Goal: Task Accomplishment & Management: Complete application form

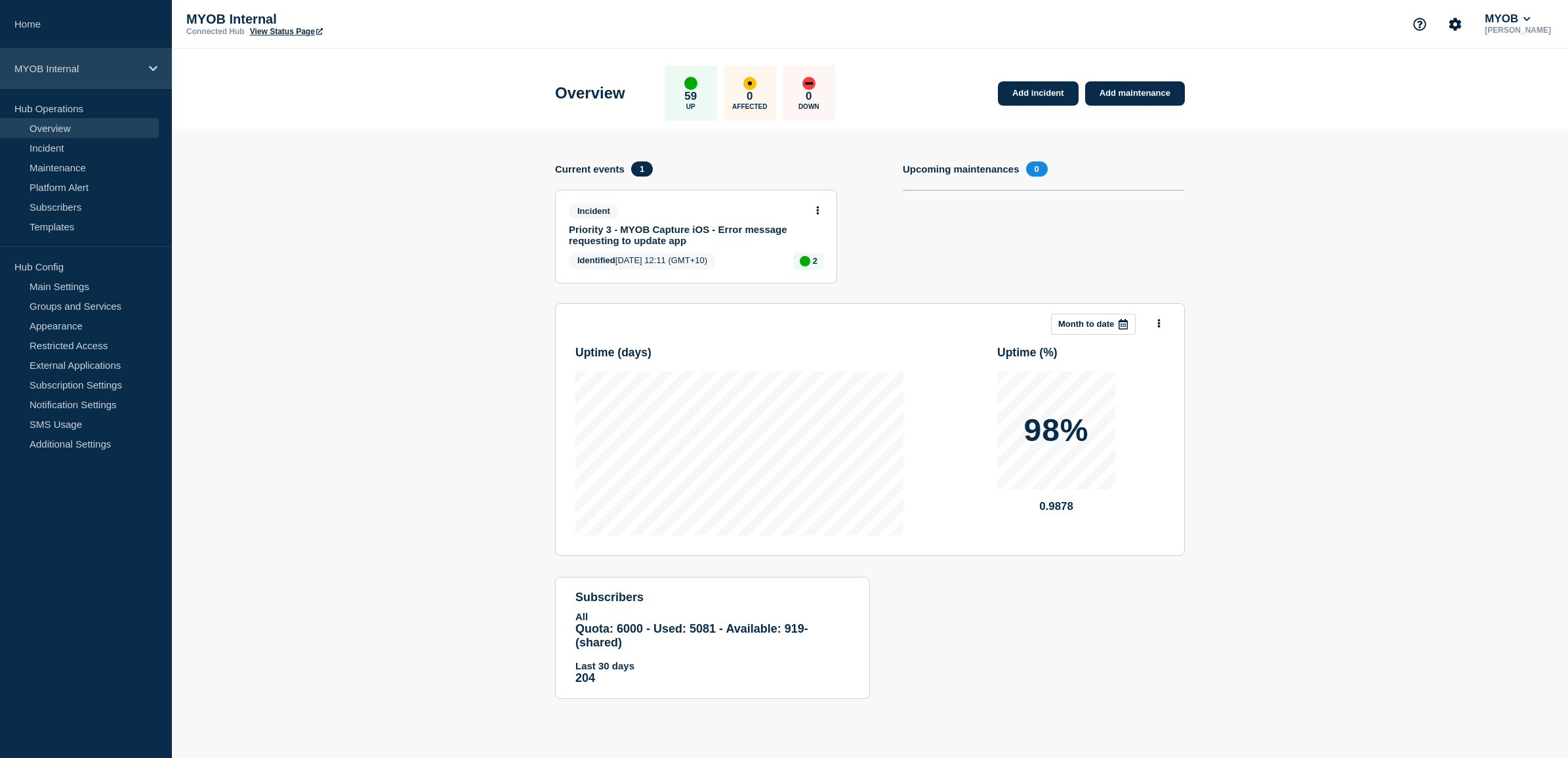
click at [149, 67] on icon at bounding box center [154, 68] width 9 height 5
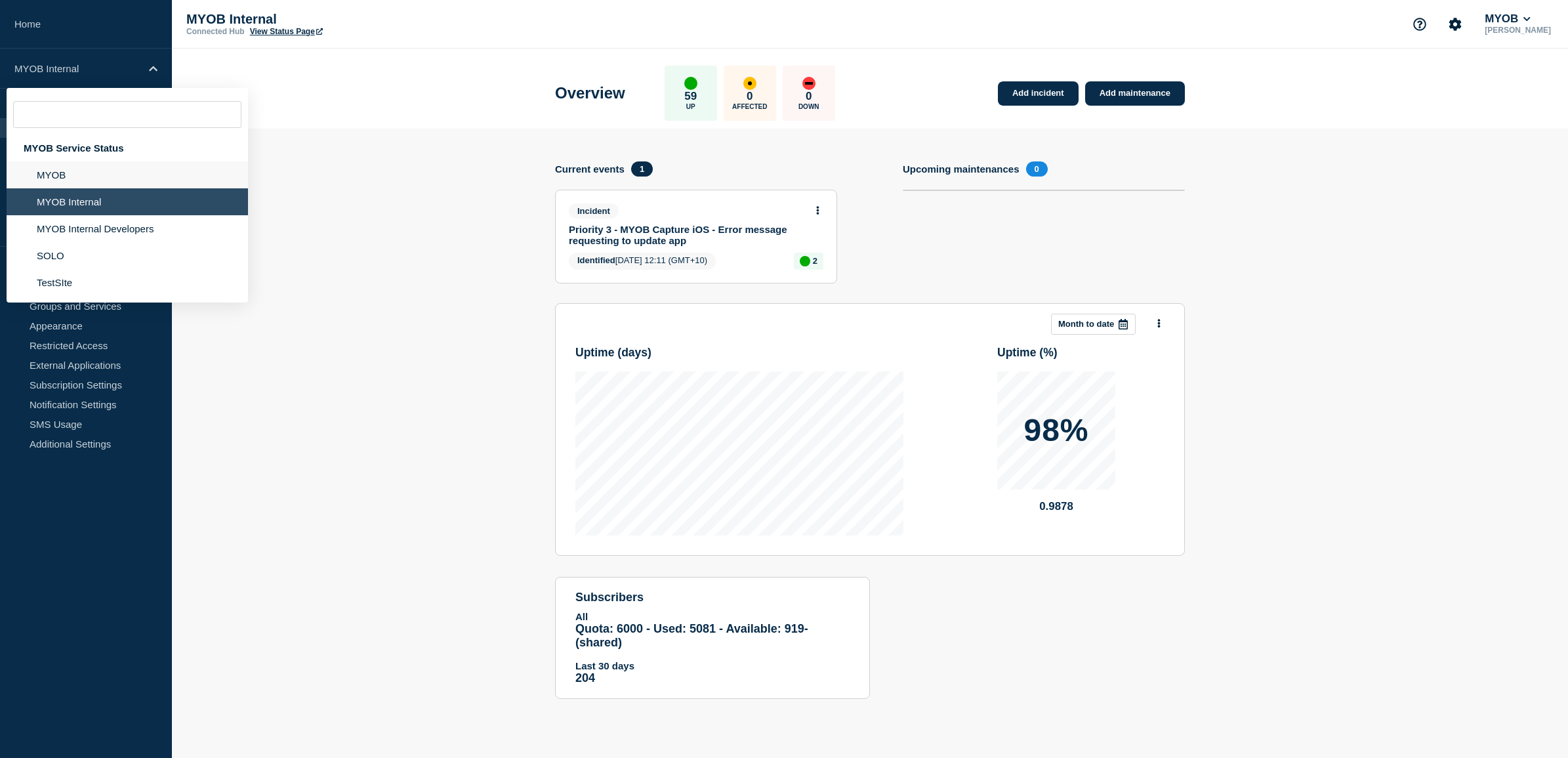
click at [112, 178] on li "MYOB" at bounding box center [127, 175] width 241 height 27
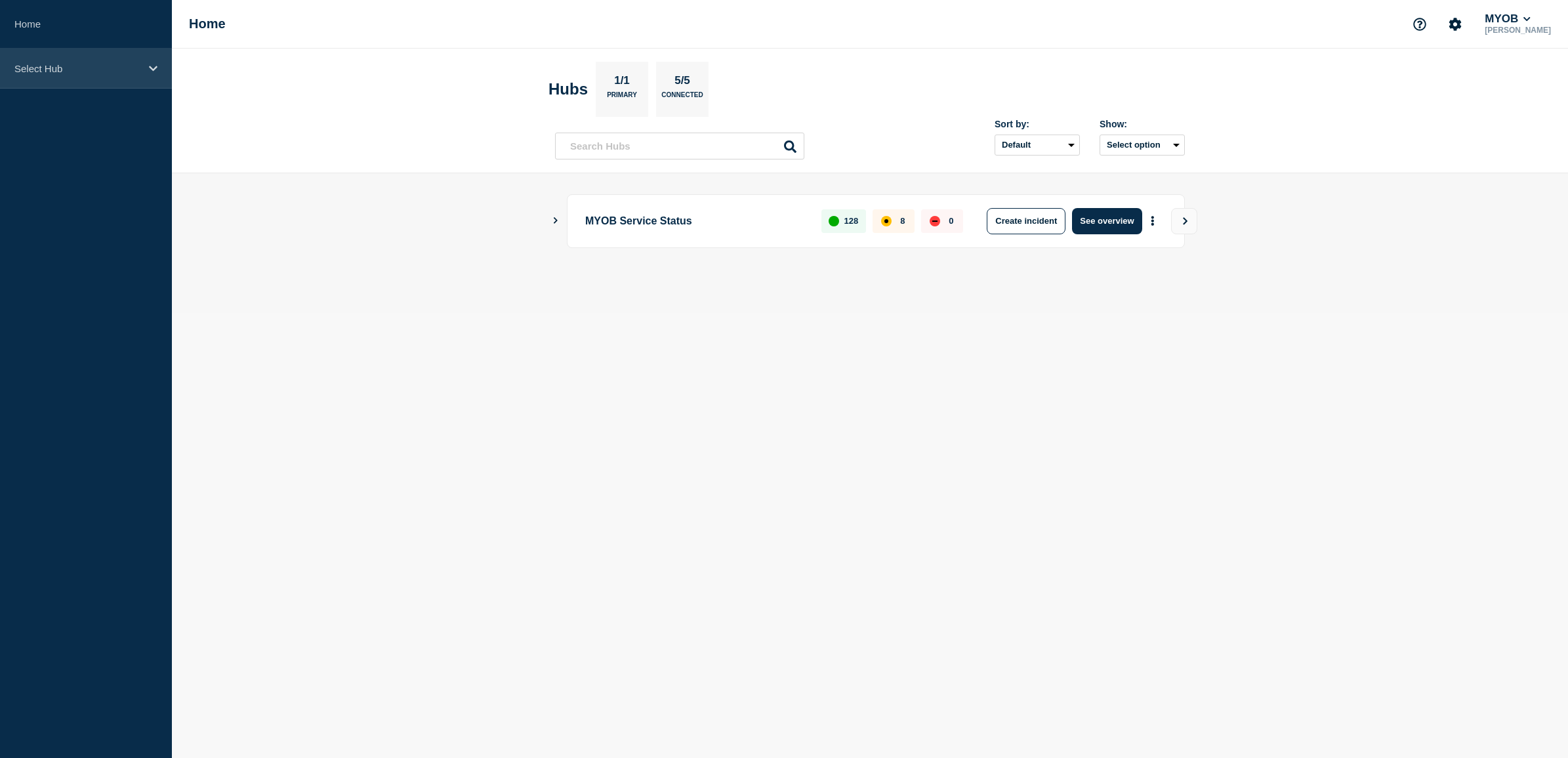
click at [152, 69] on icon at bounding box center [154, 68] width 9 height 5
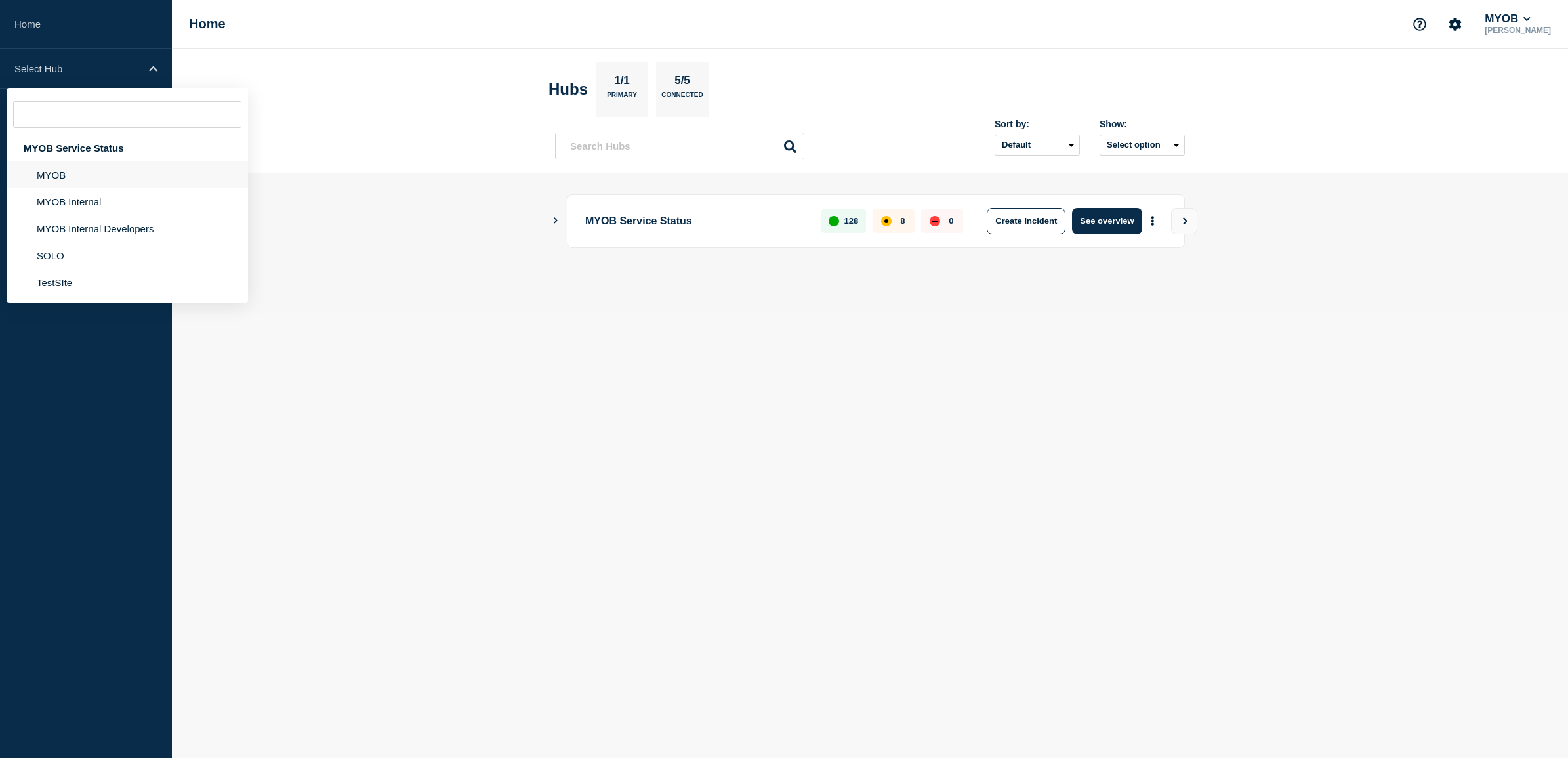
click at [102, 172] on li "MYOB" at bounding box center [127, 175] width 241 height 27
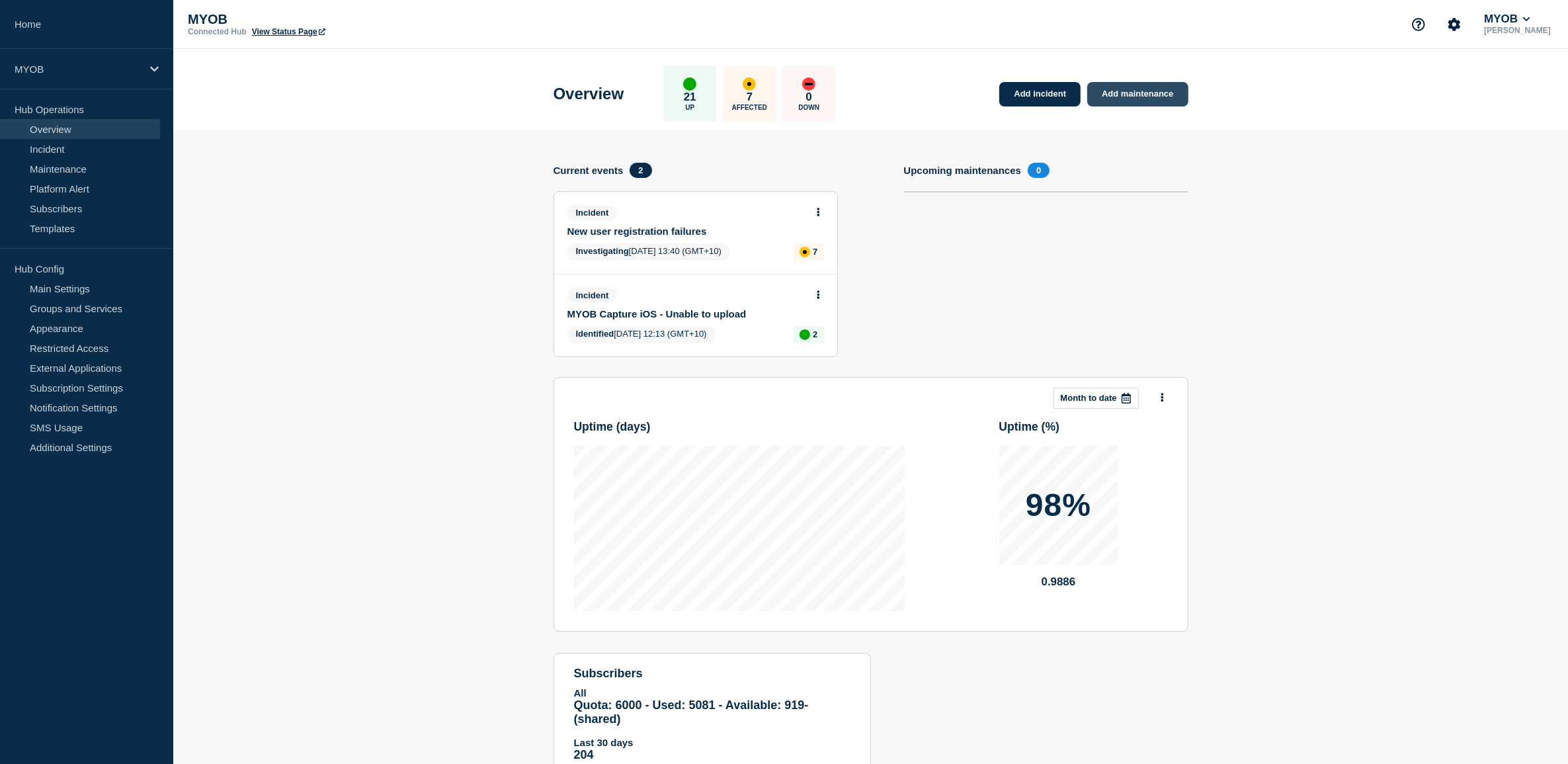
click at [1154, 93] on link "Add maintenance" at bounding box center [1137, 94] width 101 height 24
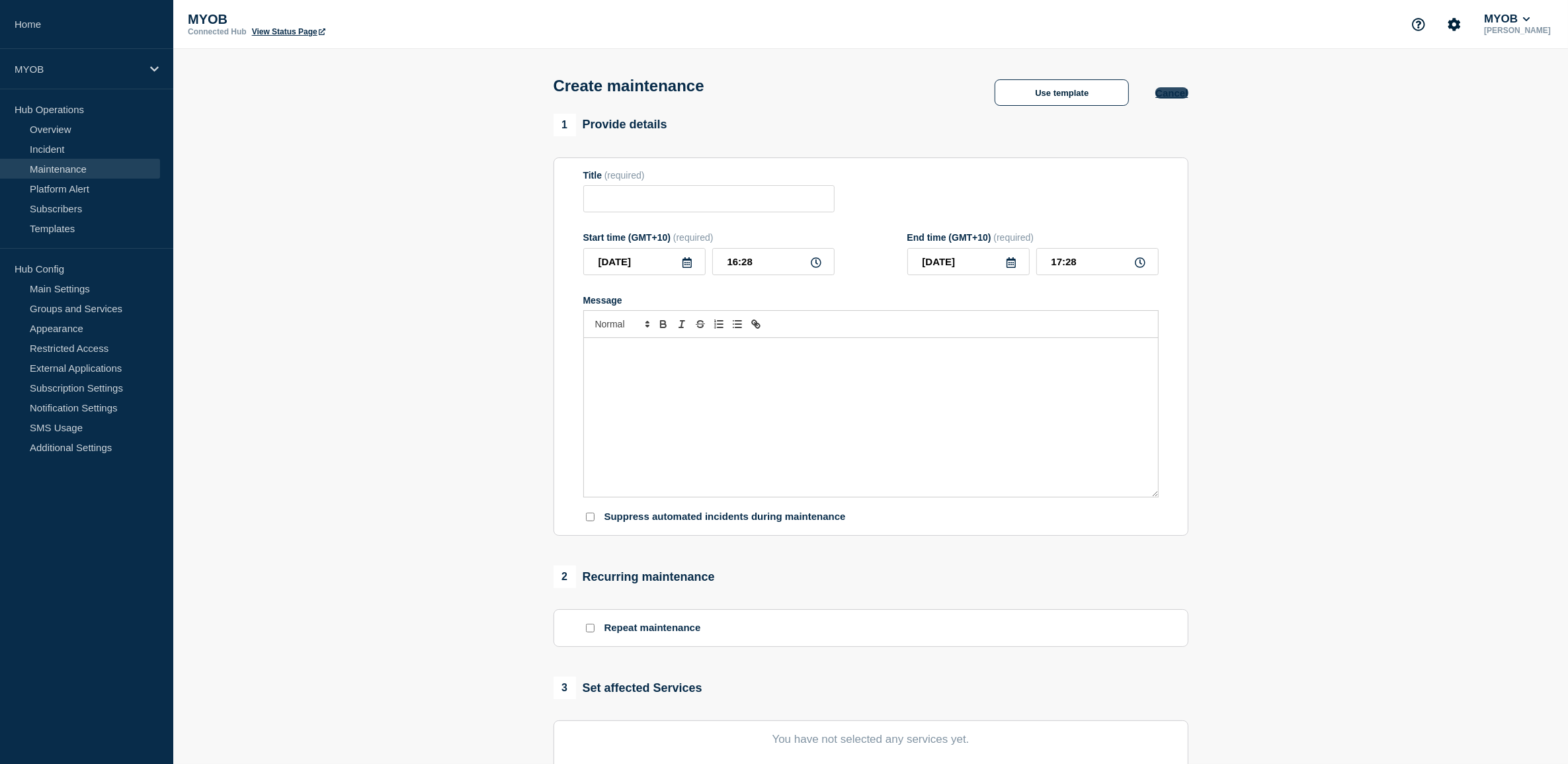
click at [1169, 96] on button "Cancel" at bounding box center [1172, 93] width 33 height 11
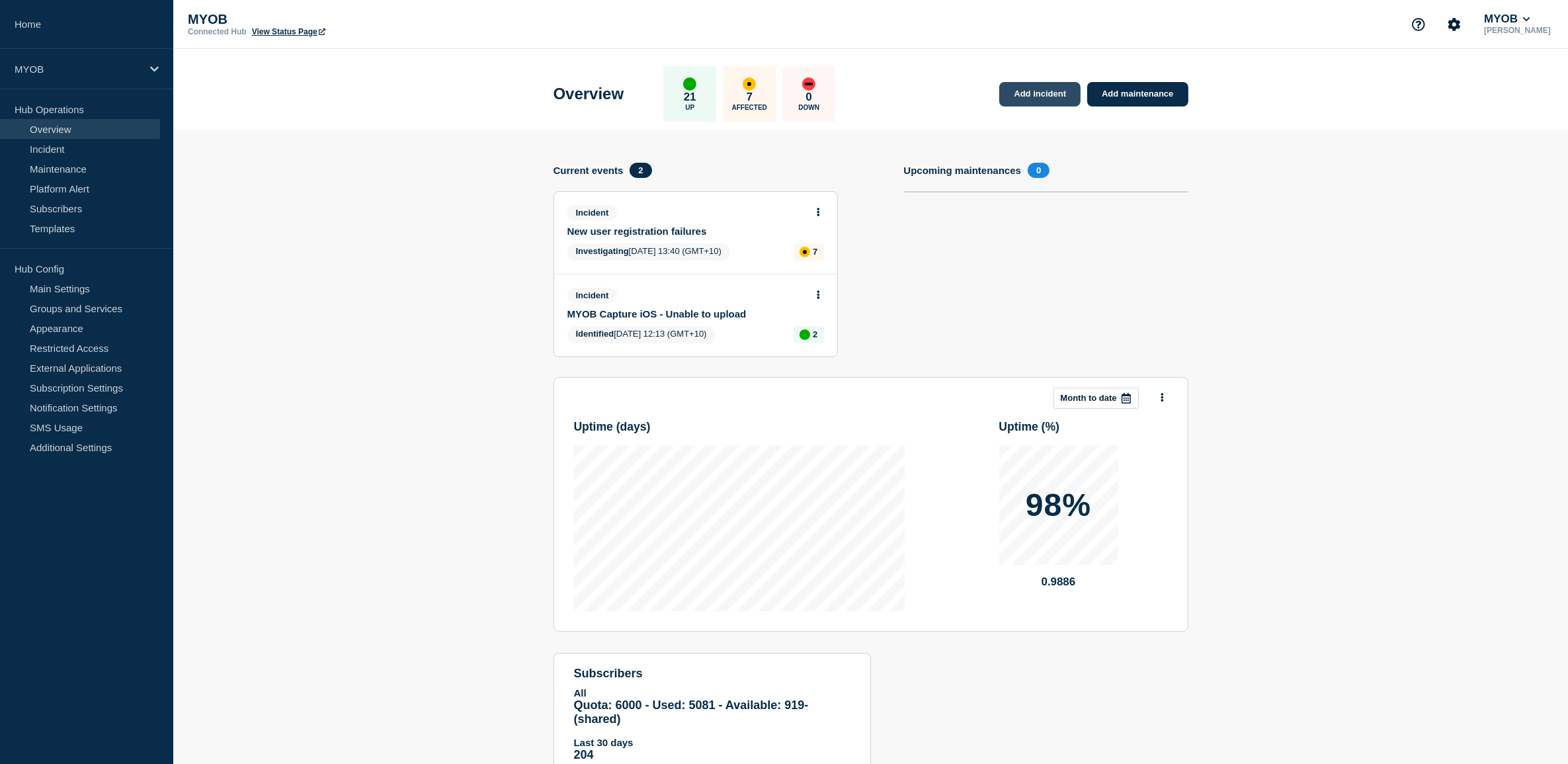
click at [1048, 96] on link "Add incident" at bounding box center [1040, 94] width 82 height 24
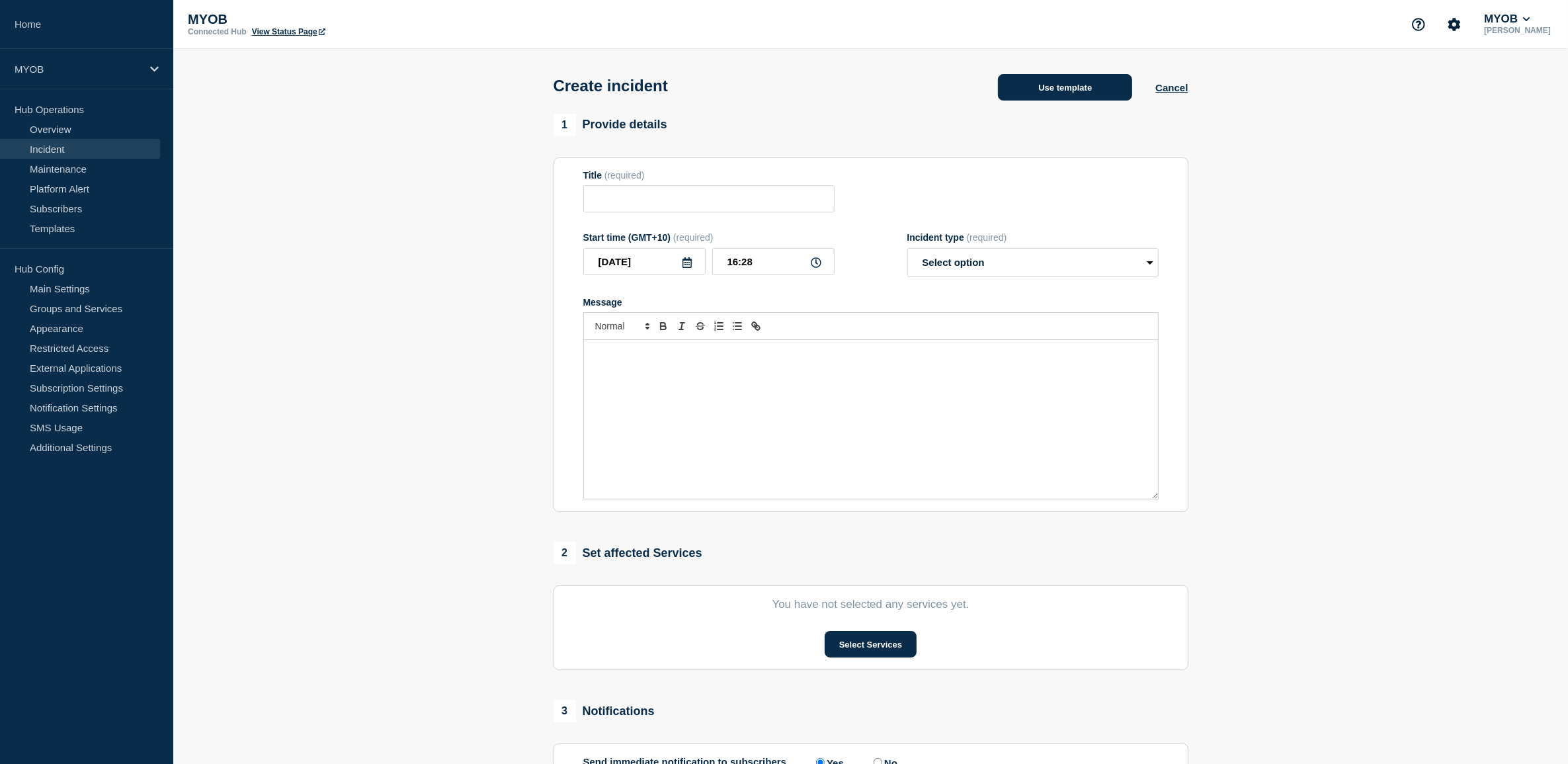
click at [1065, 96] on button "Use template" at bounding box center [1065, 87] width 134 height 27
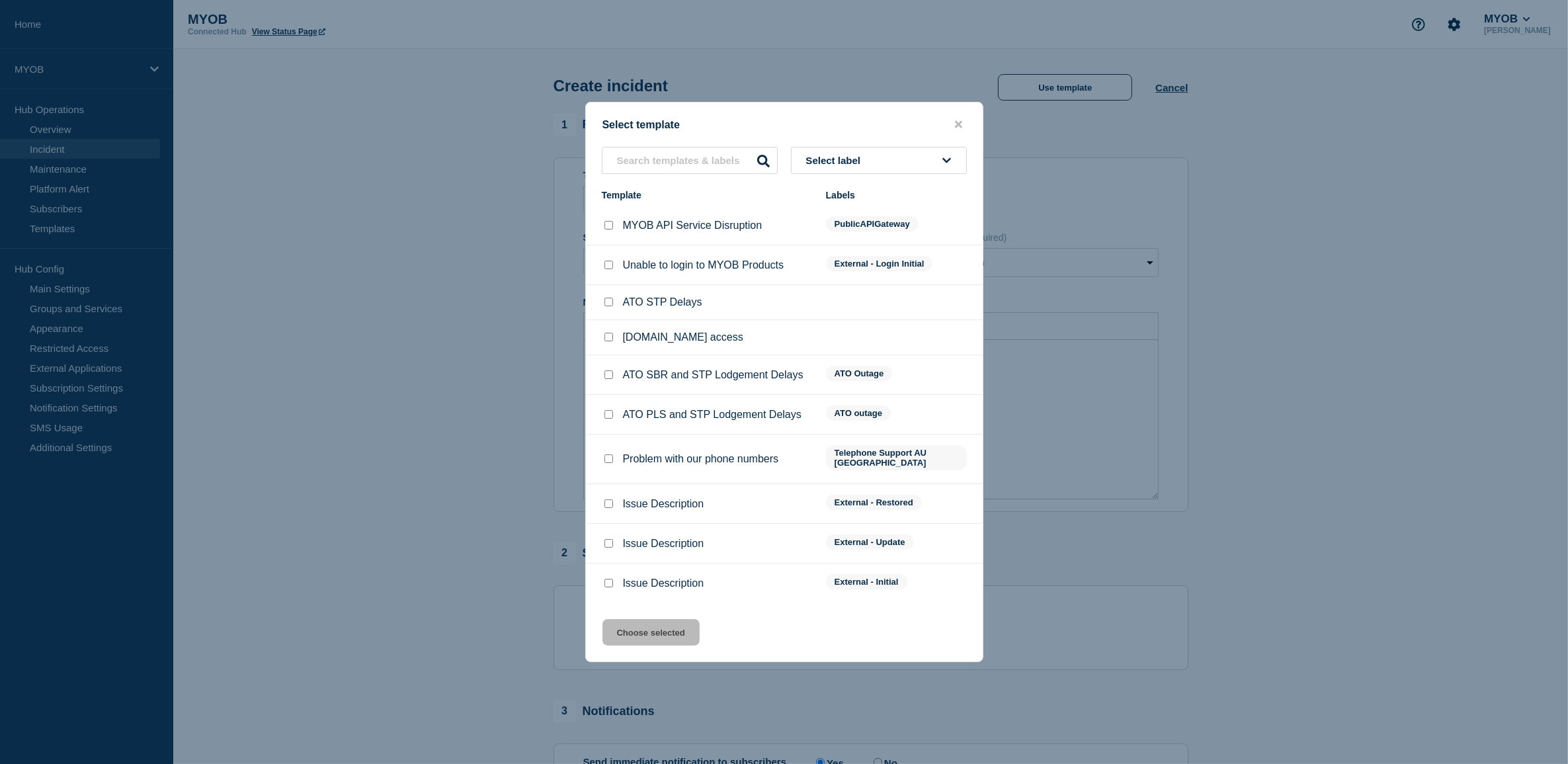
click at [608, 579] on input "Issue Description checkbox" at bounding box center [609, 583] width 9 height 9
checkbox input "true"
click at [656, 624] on button "Choose selected" at bounding box center [651, 632] width 97 height 27
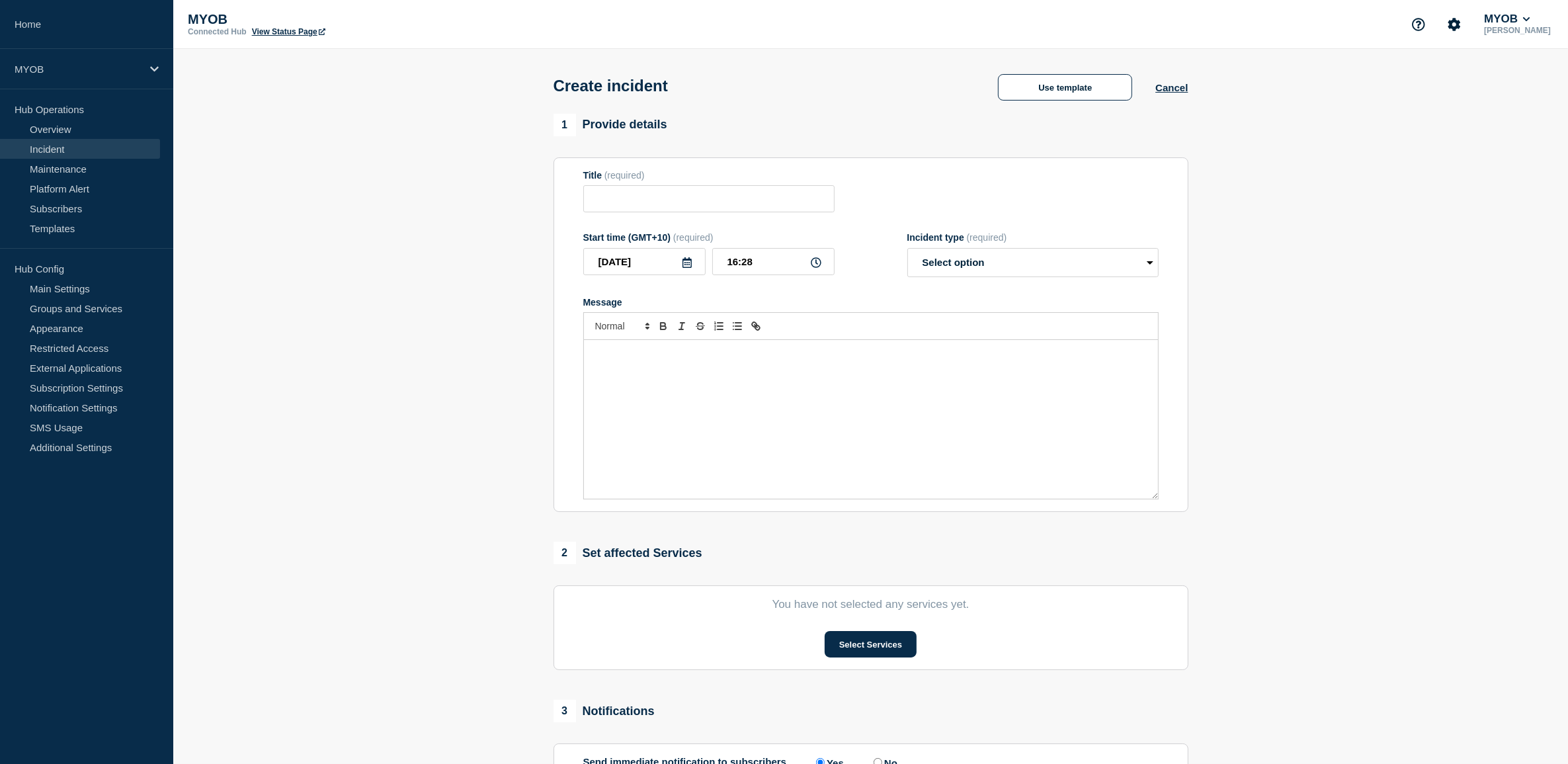
type input "Issue Description"
select select "investigating"
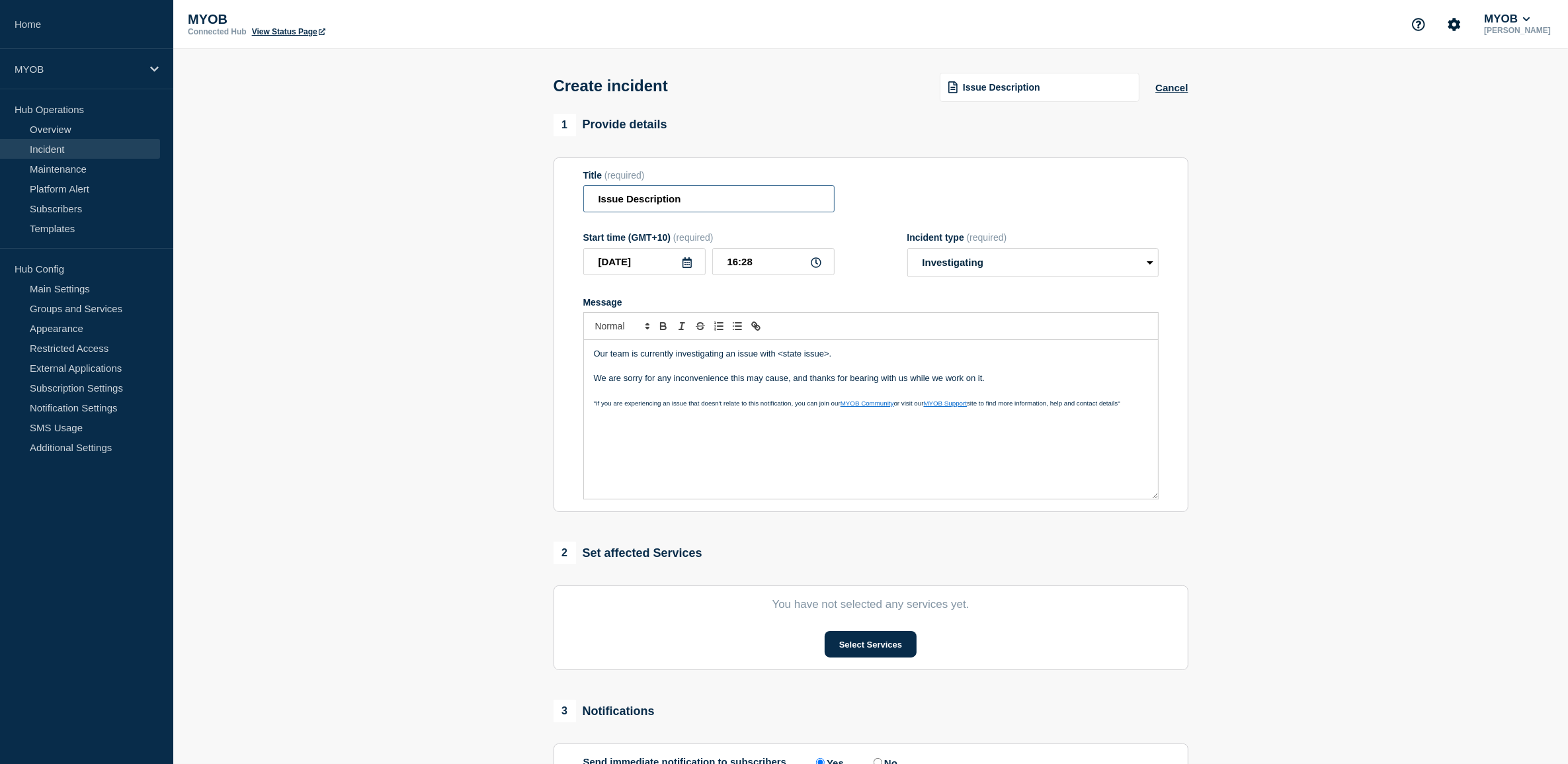
drag, startPoint x: 722, startPoint y: 203, endPoint x: 513, endPoint y: 183, distance: 210.0
click at [513, 183] on section "1 Provide details Title (required) Issue Description Start time (GMT+10) (requi…" at bounding box center [871, 492] width 1395 height 757
type input "Delays with Document Signature process"
click at [860, 359] on p "Our team is currently investigating an issue with <state issue>." at bounding box center [871, 353] width 554 height 12
drag, startPoint x: 877, startPoint y: 355, endPoint x: 778, endPoint y: 357, distance: 99.0
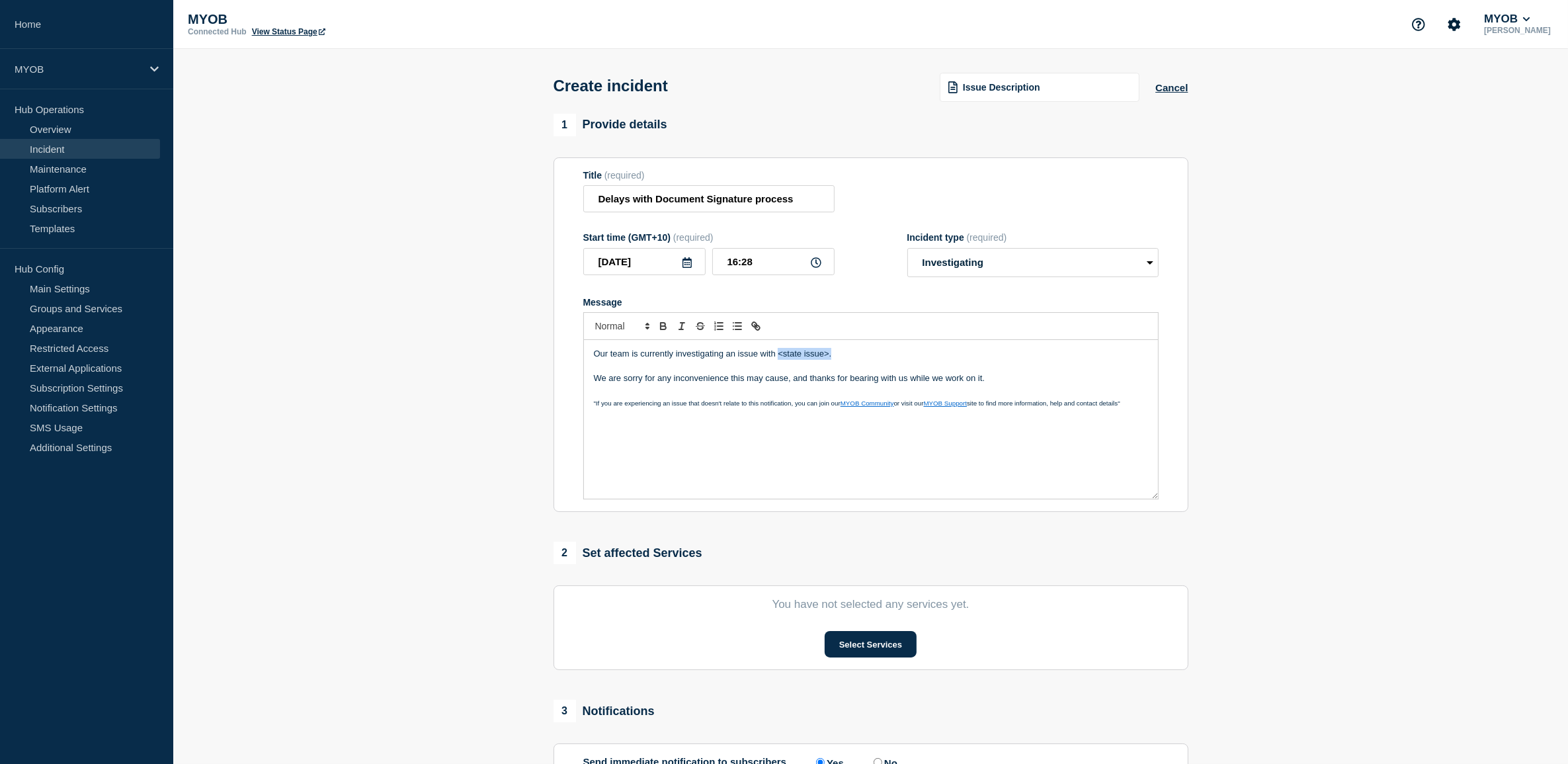
click at [778, 357] on p "Our team is currently investigating an issue with <state issue>." at bounding box center [871, 353] width 554 height 12
click at [834, 359] on p "Our team is currently investigating an issue with Document" at bounding box center [871, 353] width 554 height 12
click at [877, 638] on button "Select Services" at bounding box center [871, 644] width 92 height 27
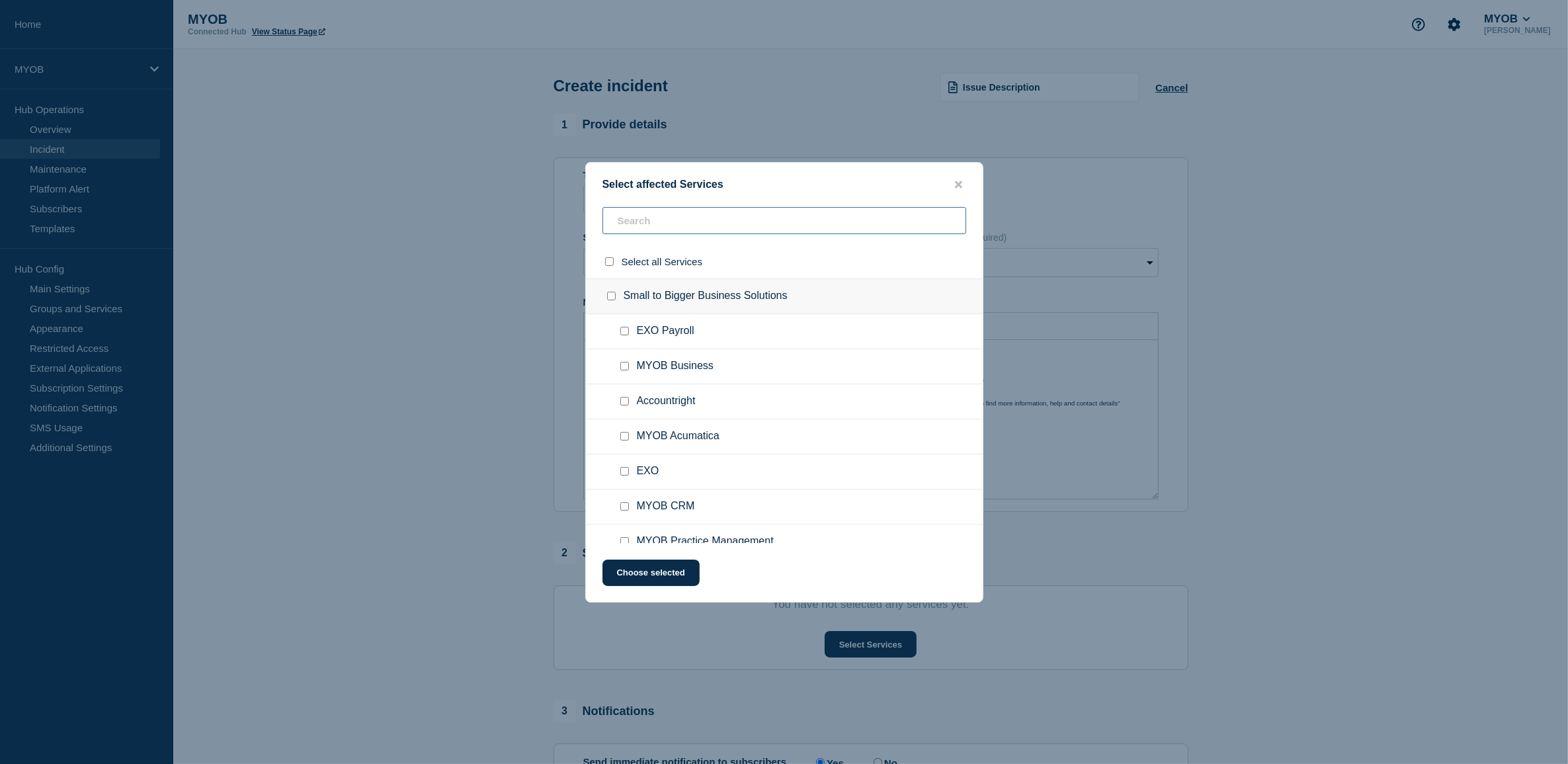
click at [726, 218] on input "text" at bounding box center [784, 220] width 364 height 27
type input "myob"
checkbox input "true"
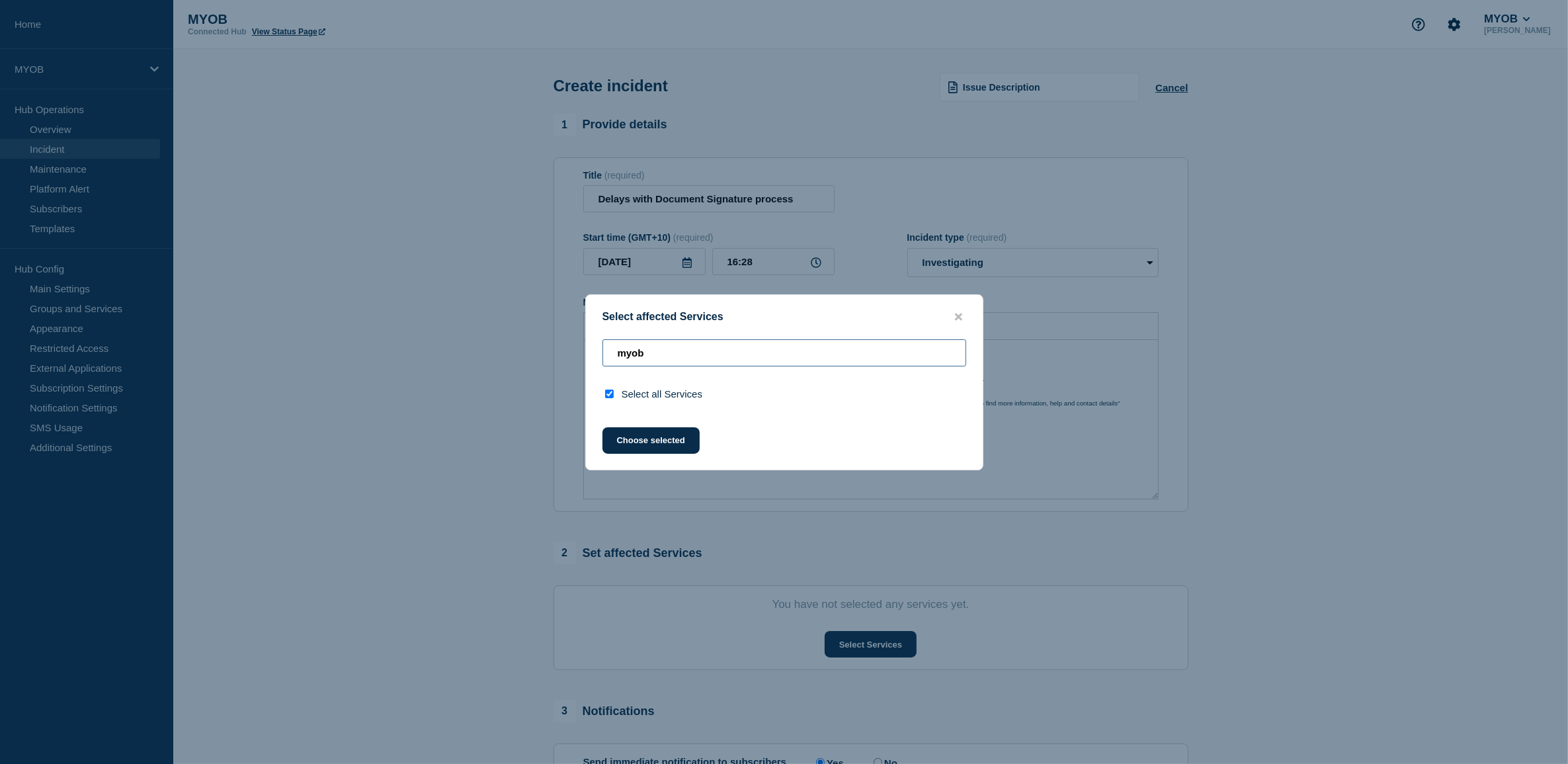
type input "myob"
checkbox input "false"
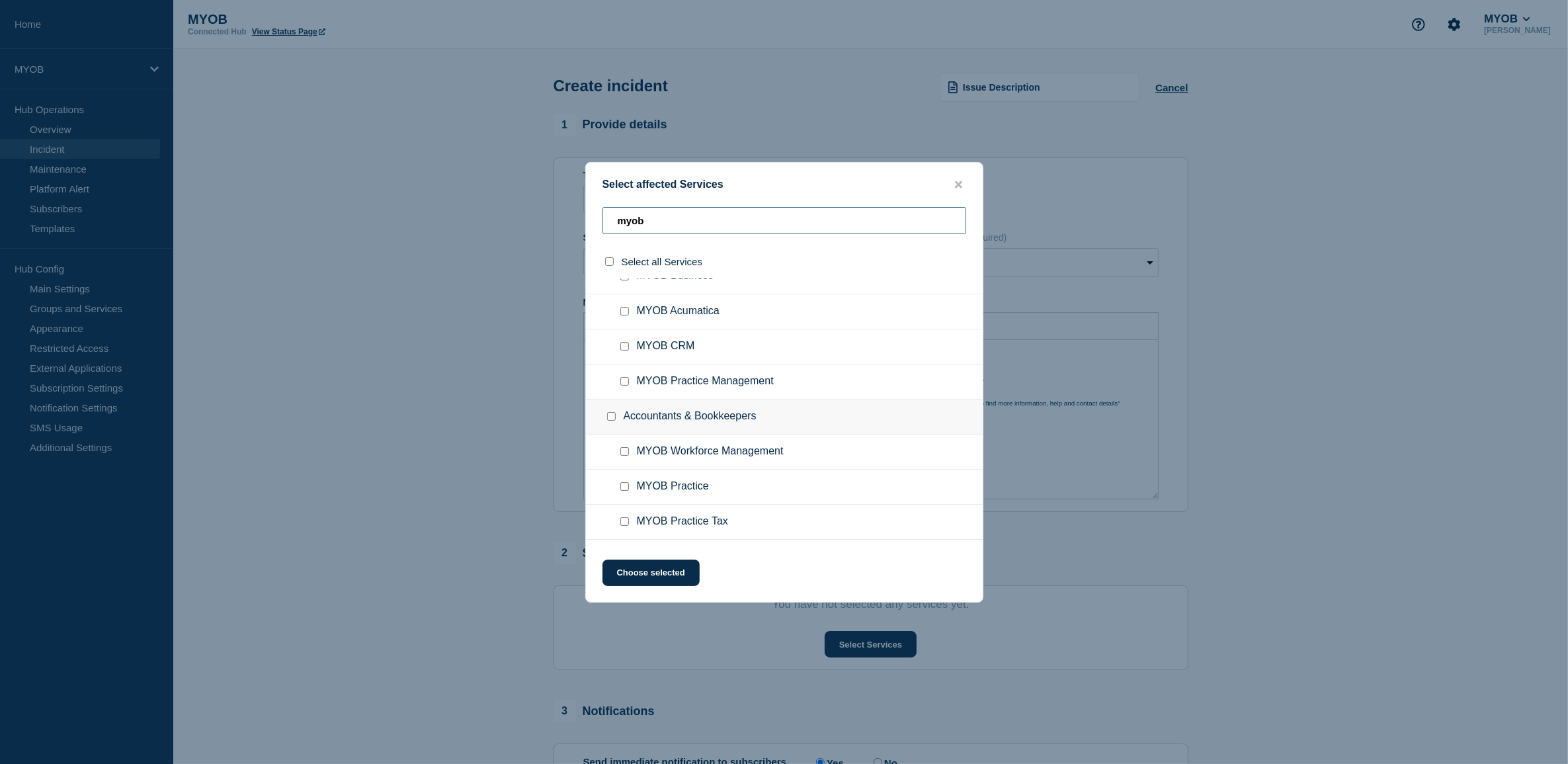
scroll to position [83, 0]
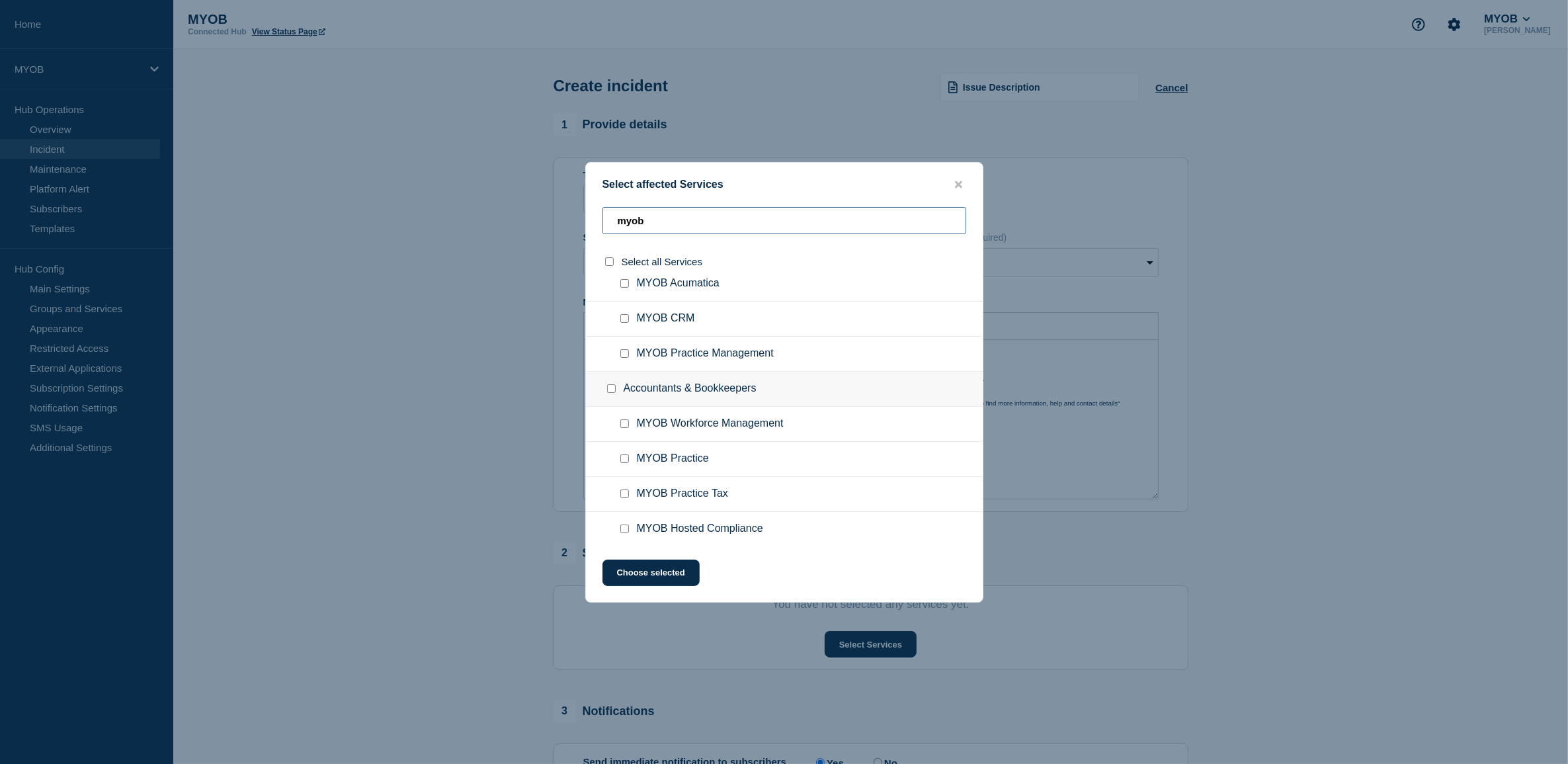
type input "myob"
click at [627, 456] on input "MYOB Practice checkbox" at bounding box center [625, 459] width 9 height 9
checkbox input "true"
click at [679, 568] on button "Choose selected" at bounding box center [651, 573] width 97 height 27
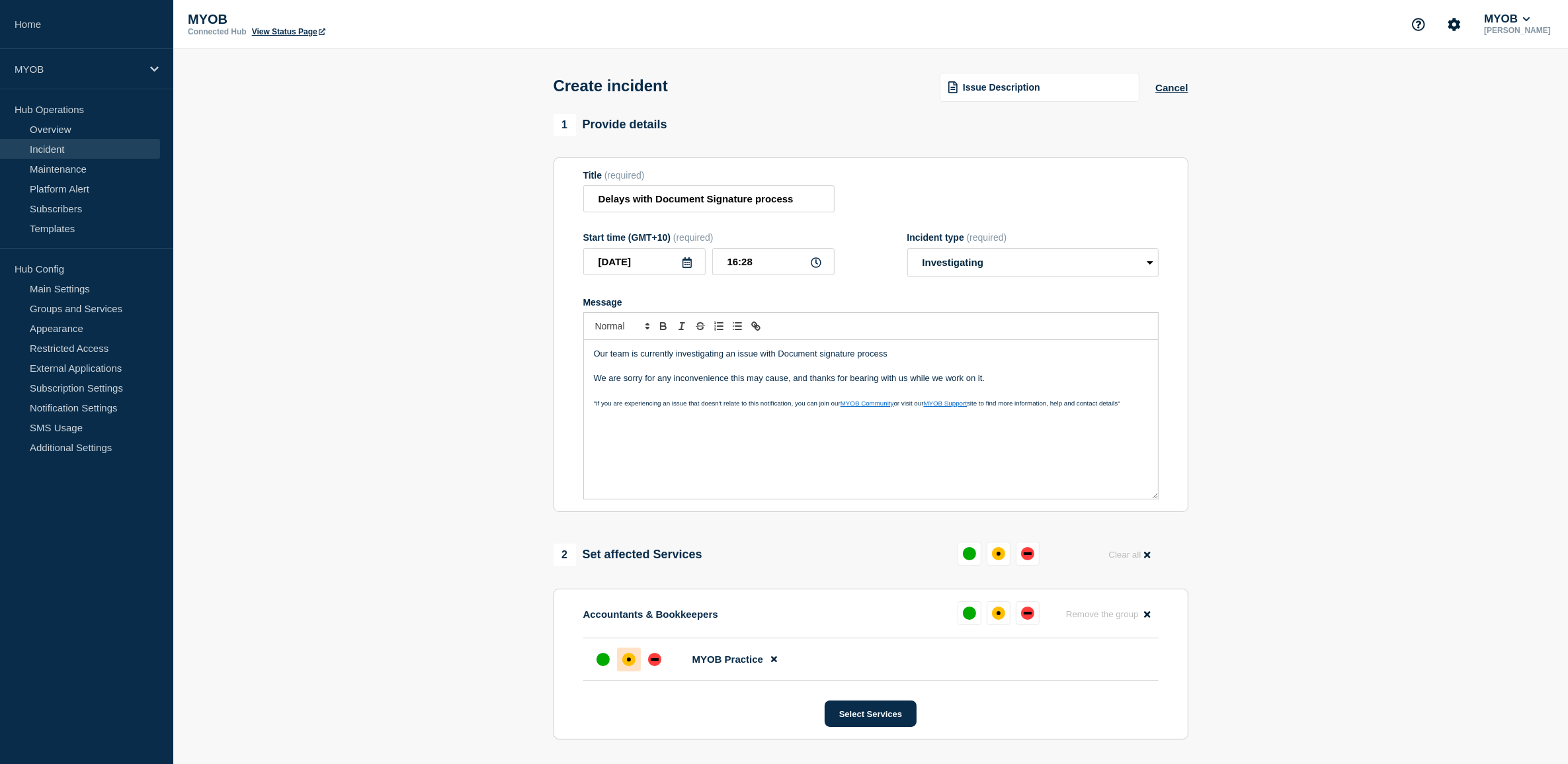
click at [631, 662] on div "affected" at bounding box center [629, 660] width 13 height 13
drag, startPoint x: 1011, startPoint y: 378, endPoint x: 580, endPoint y: 342, distance: 432.5
click at [580, 342] on section "Title (required) Delays with Document Signature process Start time (GMT+10) (re…" at bounding box center [871, 334] width 635 height 355
click at [986, 359] on p "Our team is currently investigating an issue with Document signature process" at bounding box center [871, 353] width 554 height 12
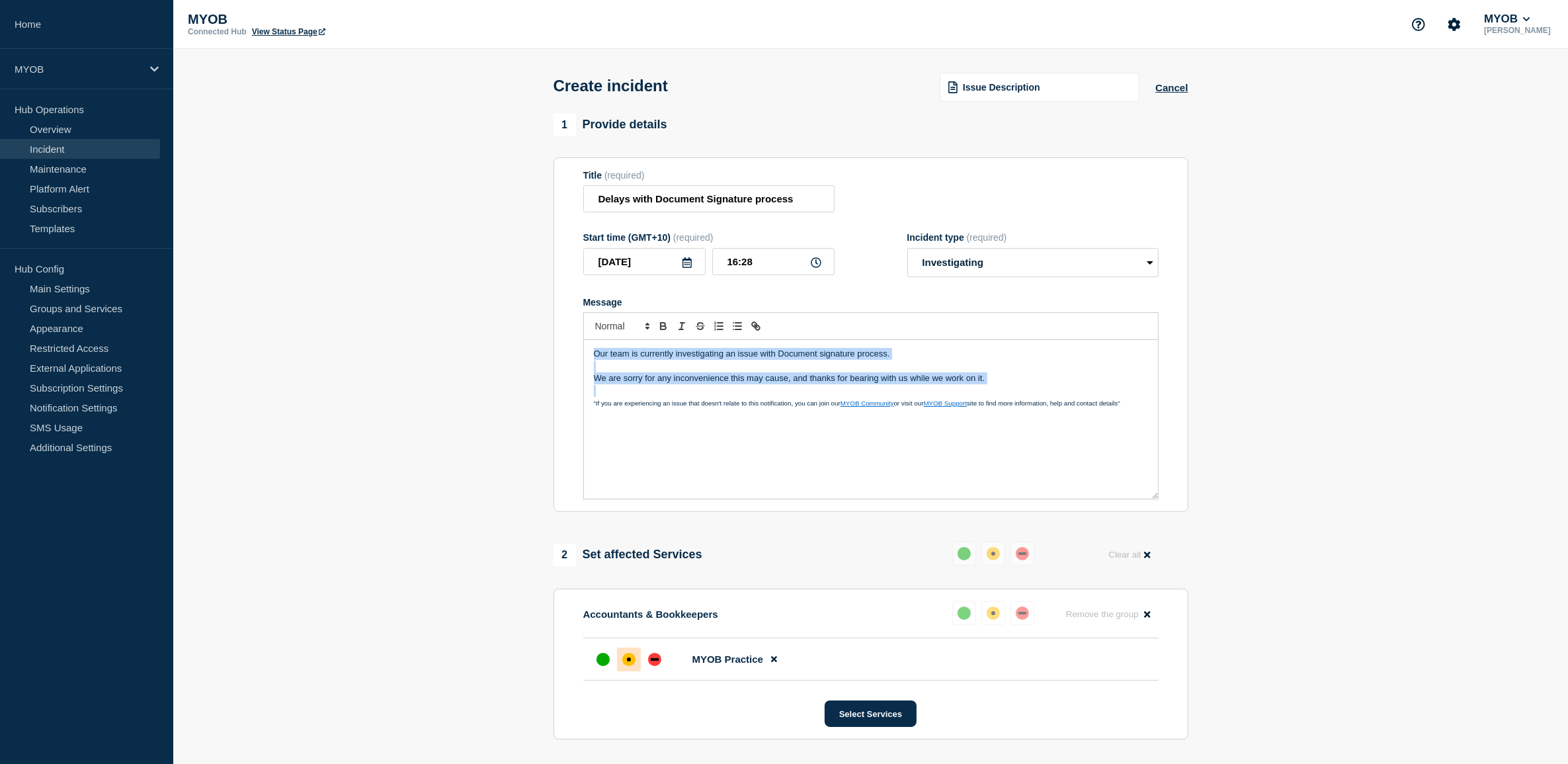
drag, startPoint x: 1017, startPoint y: 388, endPoint x: 581, endPoint y: 348, distance: 437.8
click at [581, 348] on section "Title (required) Delays with Document Signature process Start time (GMT+10) (re…" at bounding box center [871, 334] width 635 height 355
copy div "Our team is currently investigating an issue with Document signature process. W…"
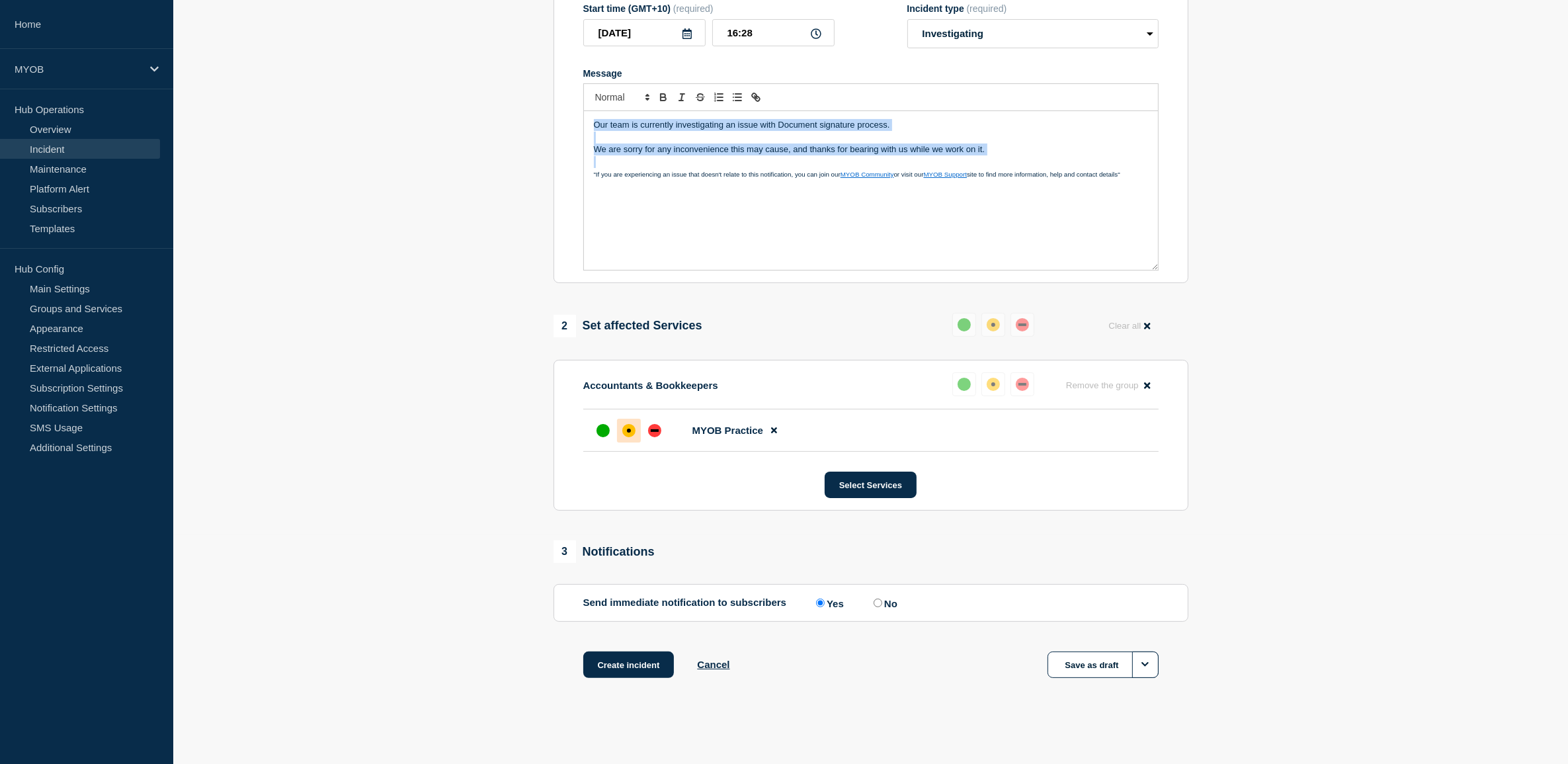
scroll to position [233, 0]
click at [628, 665] on button "Create incident" at bounding box center [628, 665] width 91 height 27
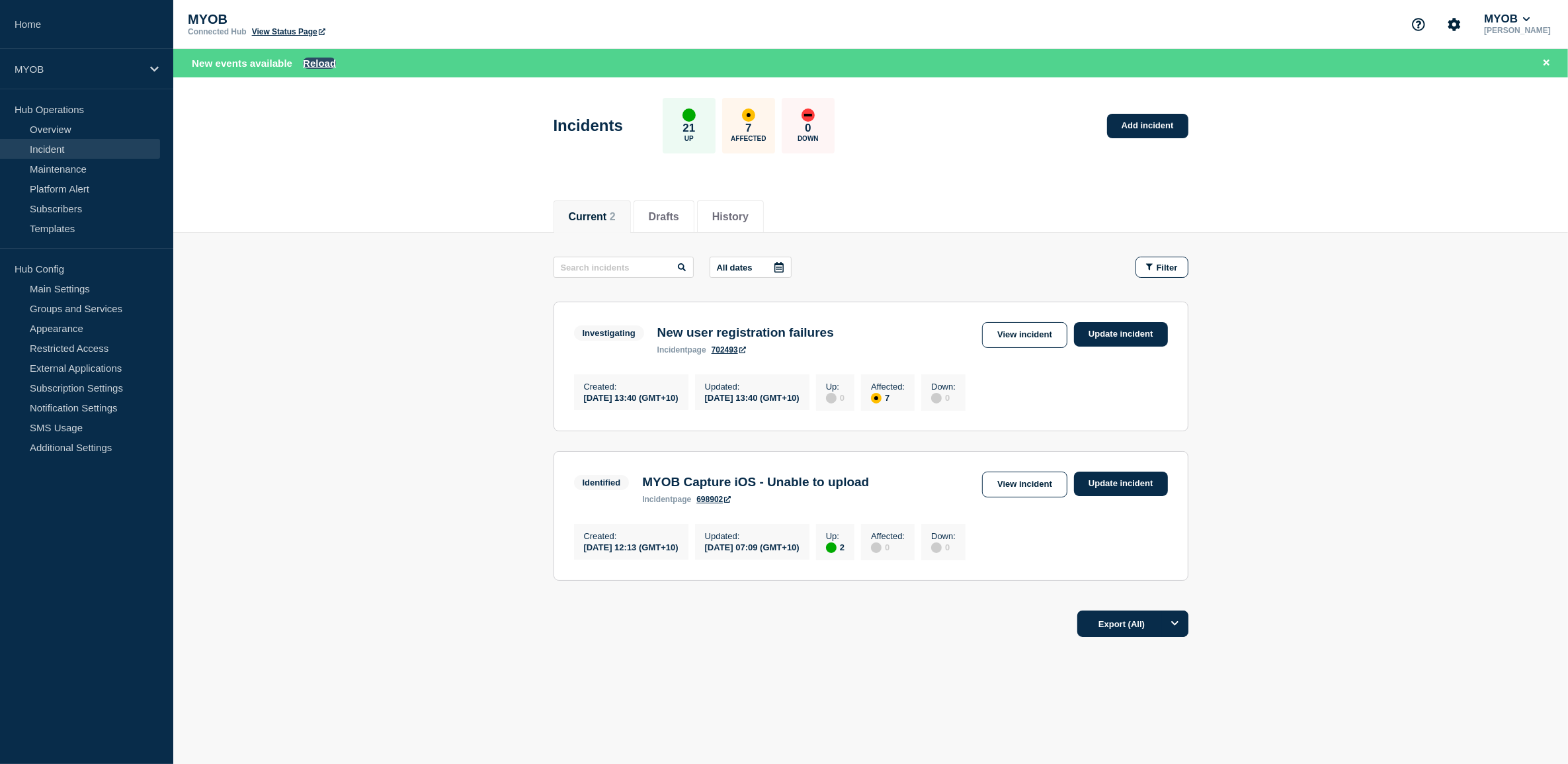
click at [324, 61] on button "Reload" at bounding box center [319, 63] width 33 height 11
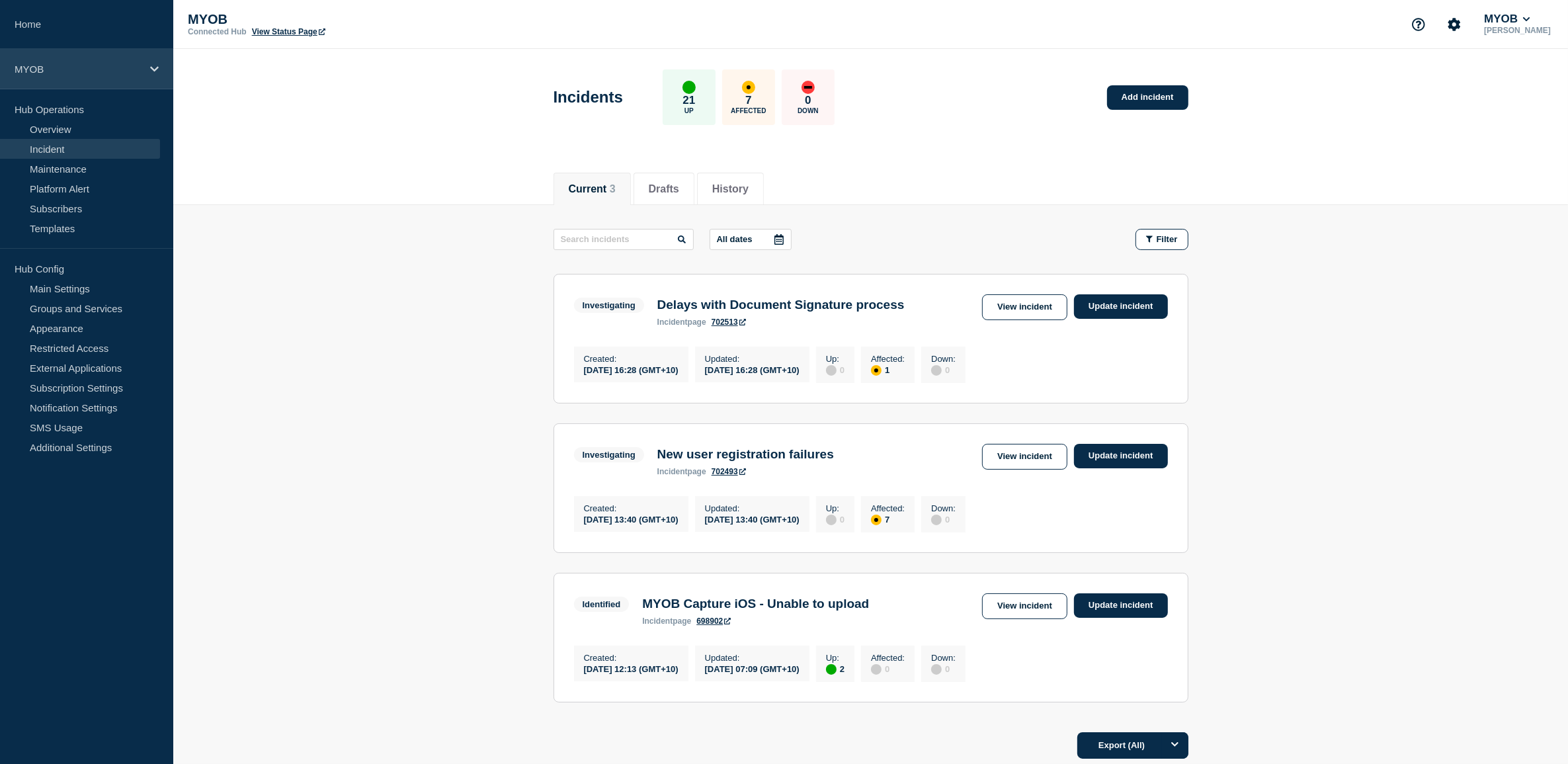
click at [154, 70] on icon at bounding box center [155, 68] width 9 height 5
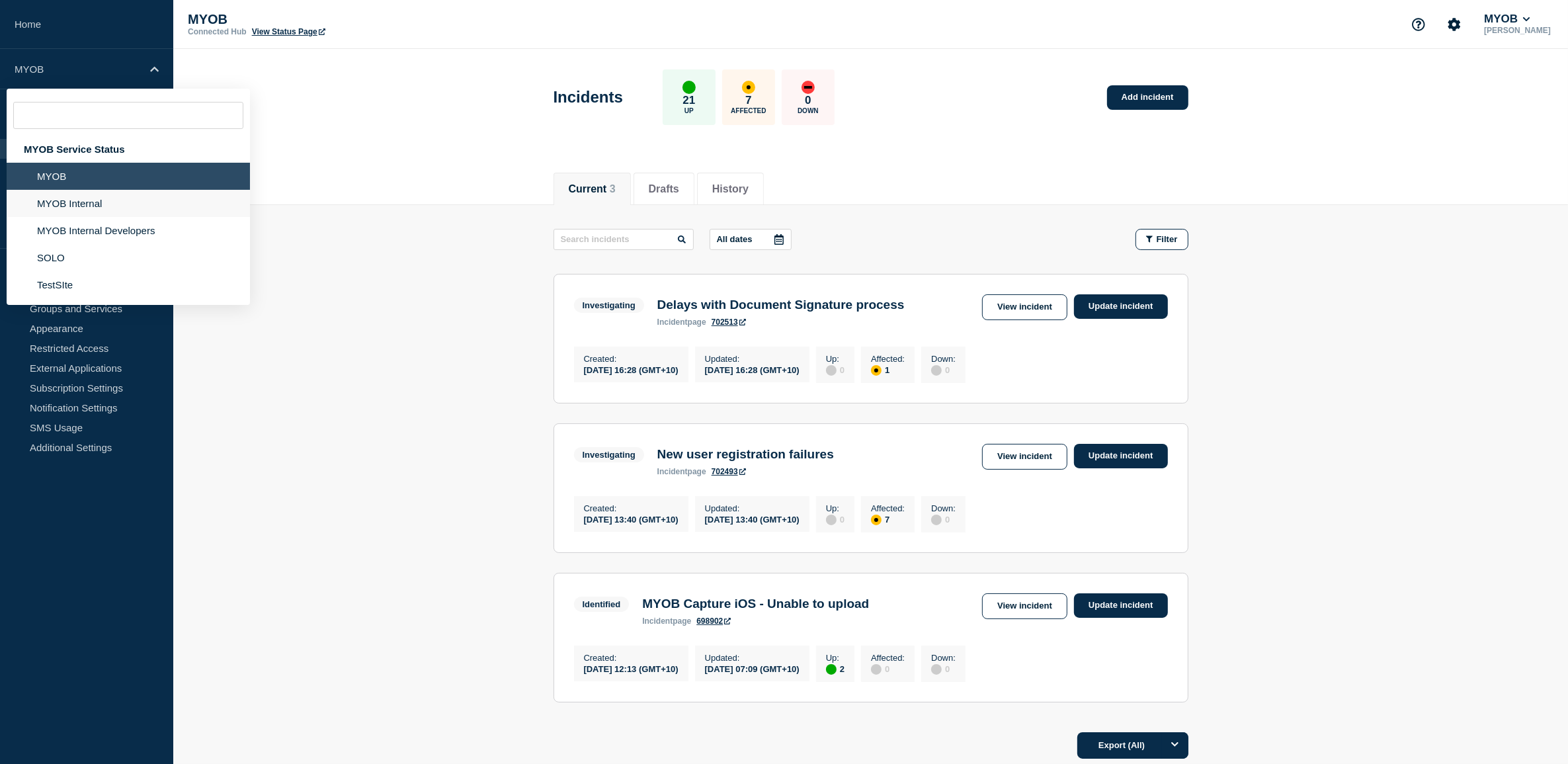
click at [113, 199] on li "MYOB Internal" at bounding box center [128, 203] width 243 height 27
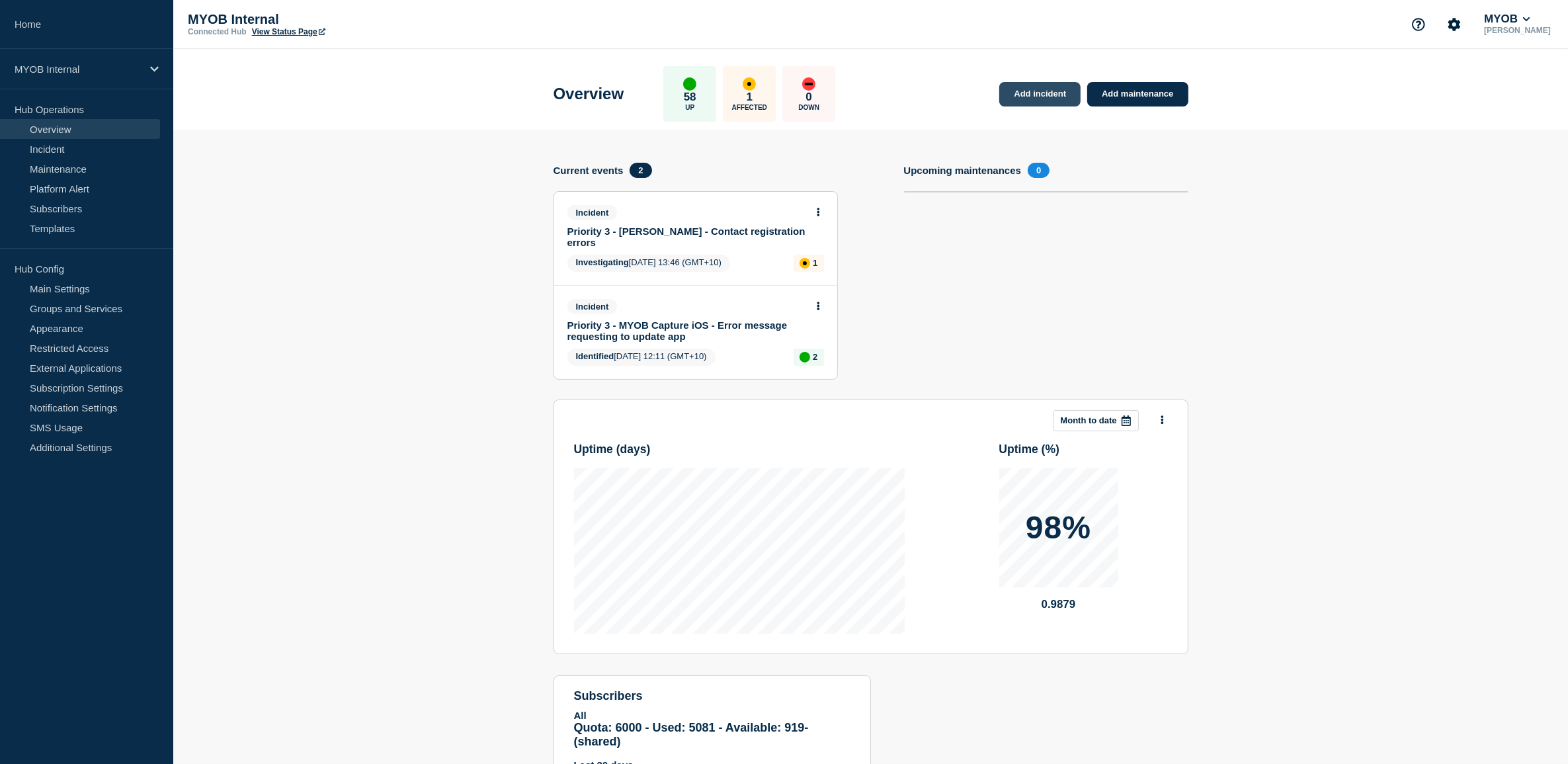
click at [1033, 93] on link "Add incident" at bounding box center [1040, 94] width 82 height 24
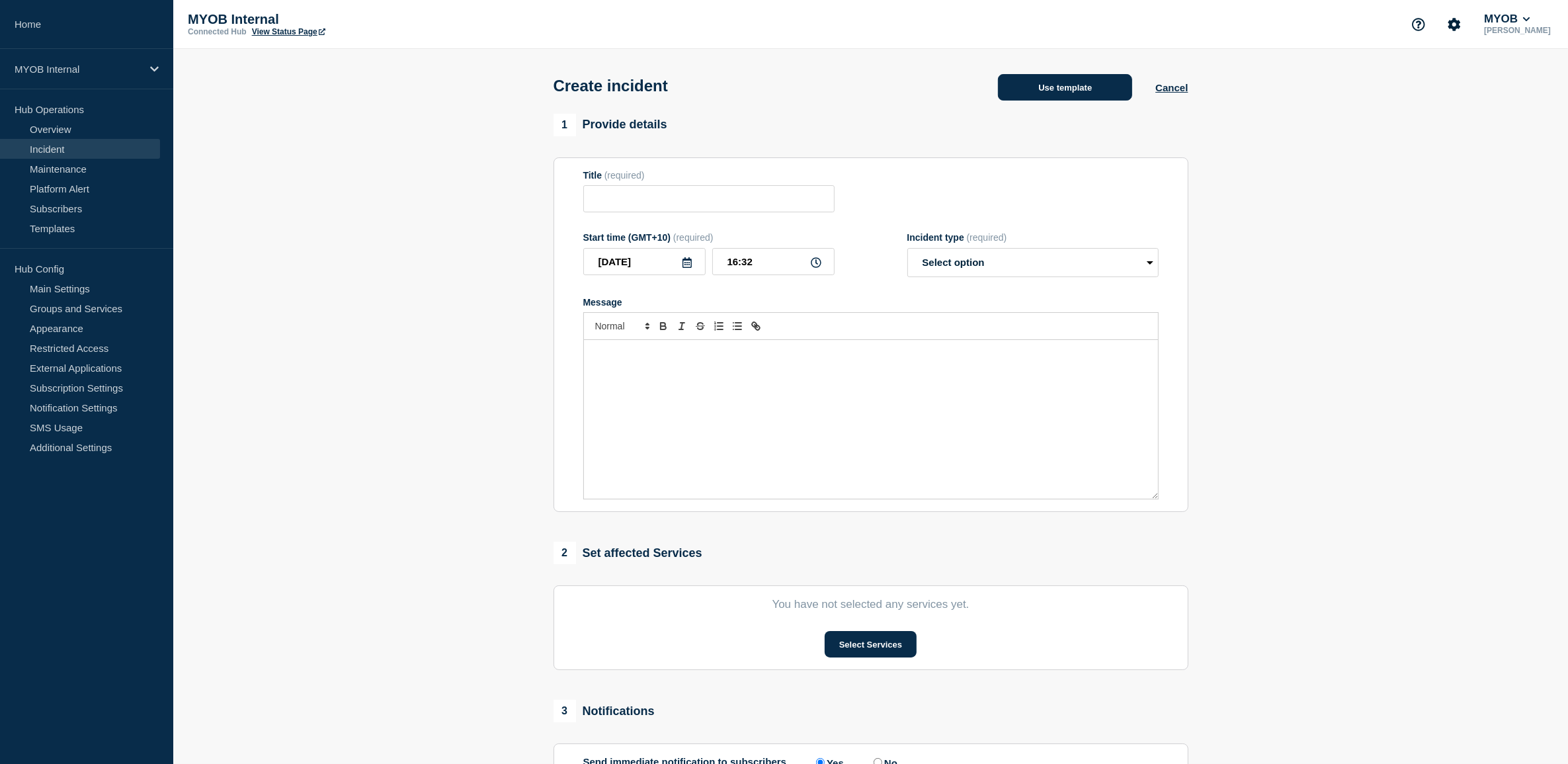
click at [1054, 89] on button "Use template" at bounding box center [1065, 87] width 134 height 27
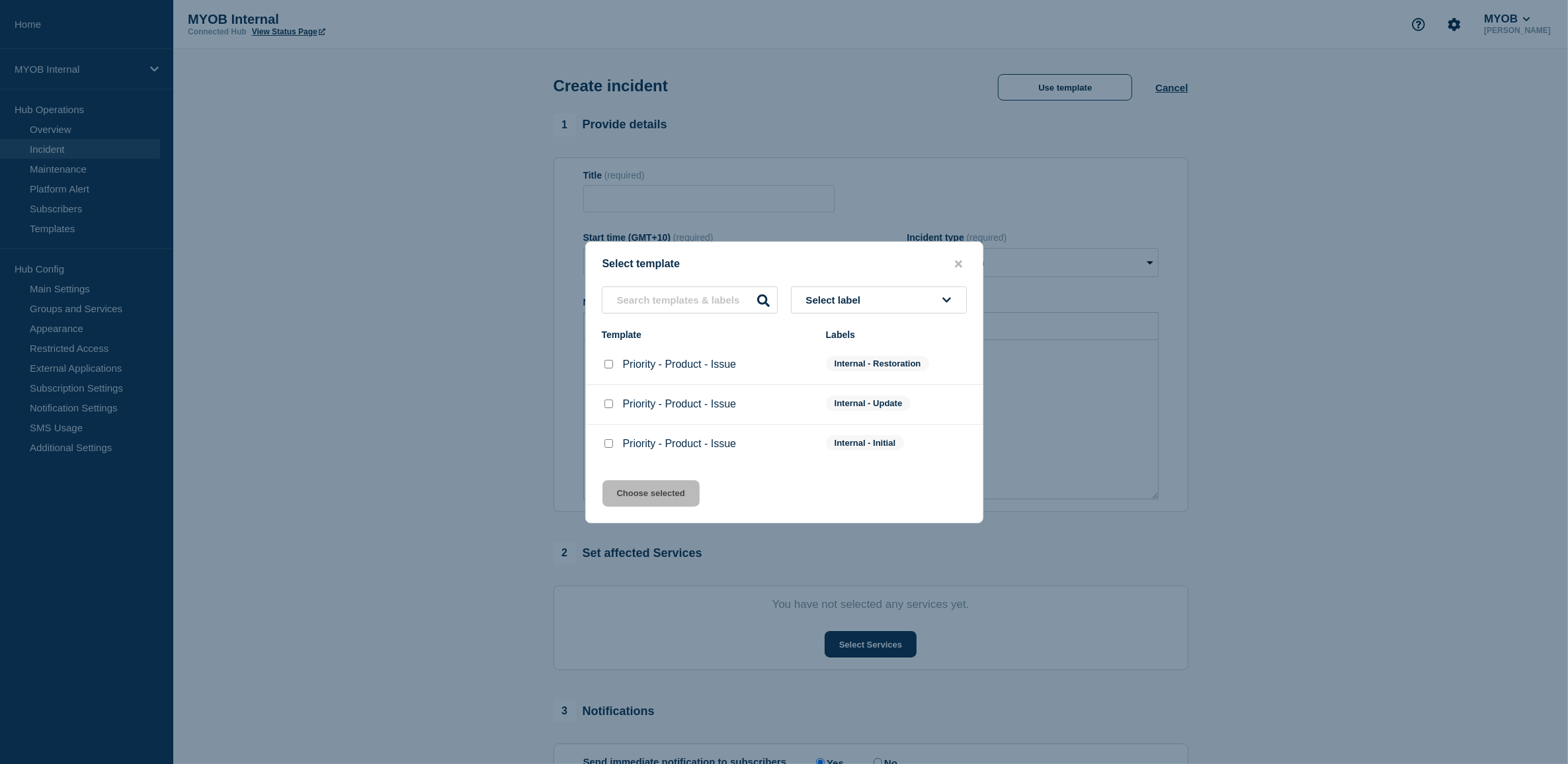
click at [608, 367] on input "Priority - Product - Issue checkbox" at bounding box center [609, 364] width 9 height 9
checkbox input "true"
click at [660, 494] on button "Choose selected" at bounding box center [651, 494] width 97 height 27
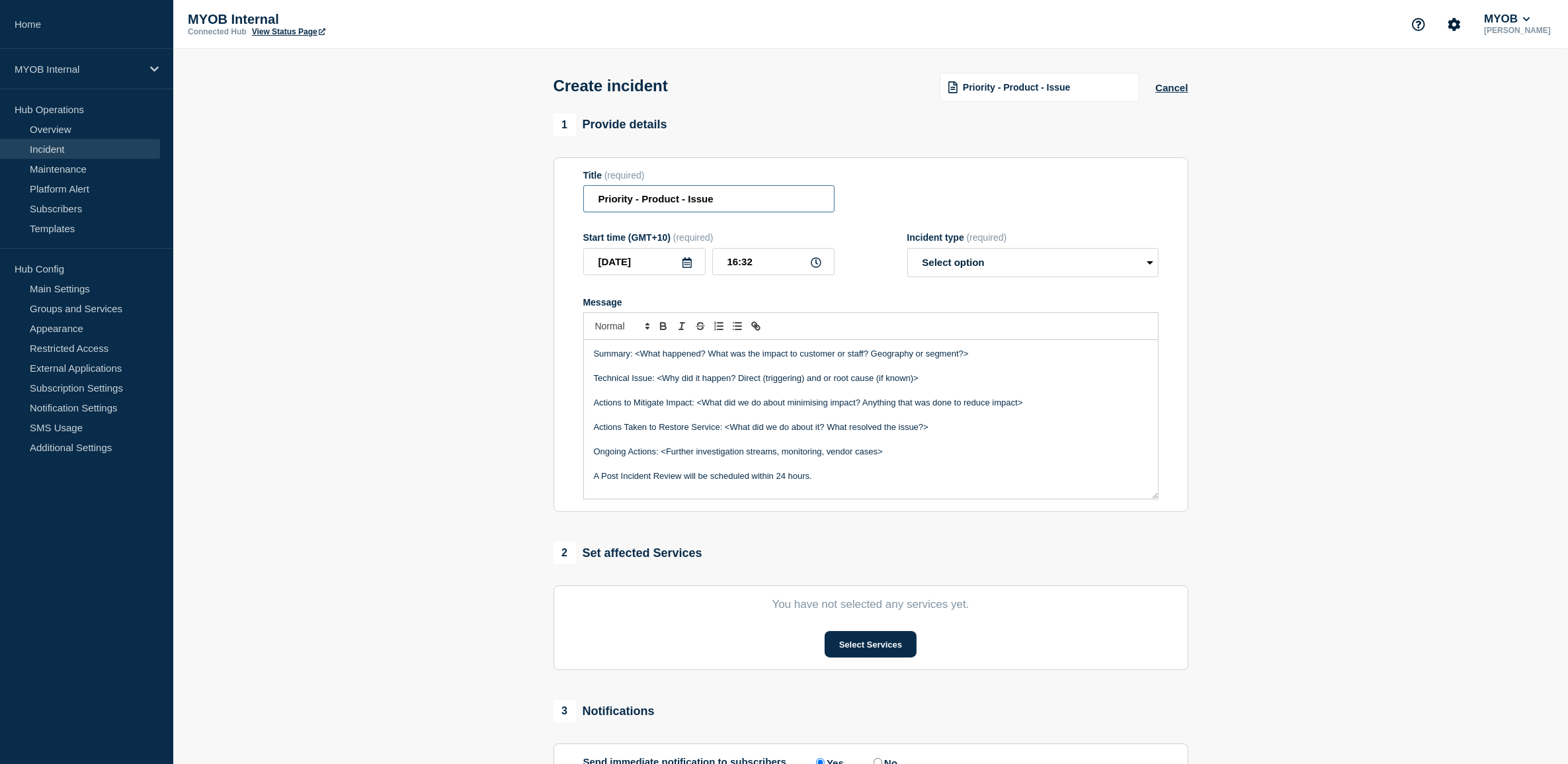
click at [631, 203] on input "Priority - Product - Issue" at bounding box center [708, 199] width 251 height 27
click at [688, 199] on input "Priority 3 - Product - Issue" at bounding box center [708, 199] width 251 height 27
click at [759, 193] on input "Priority 3 - Myob Practice - Issue" at bounding box center [708, 199] width 251 height 27
type input "Priority 3 - Myob Practice - Document signature process not working"
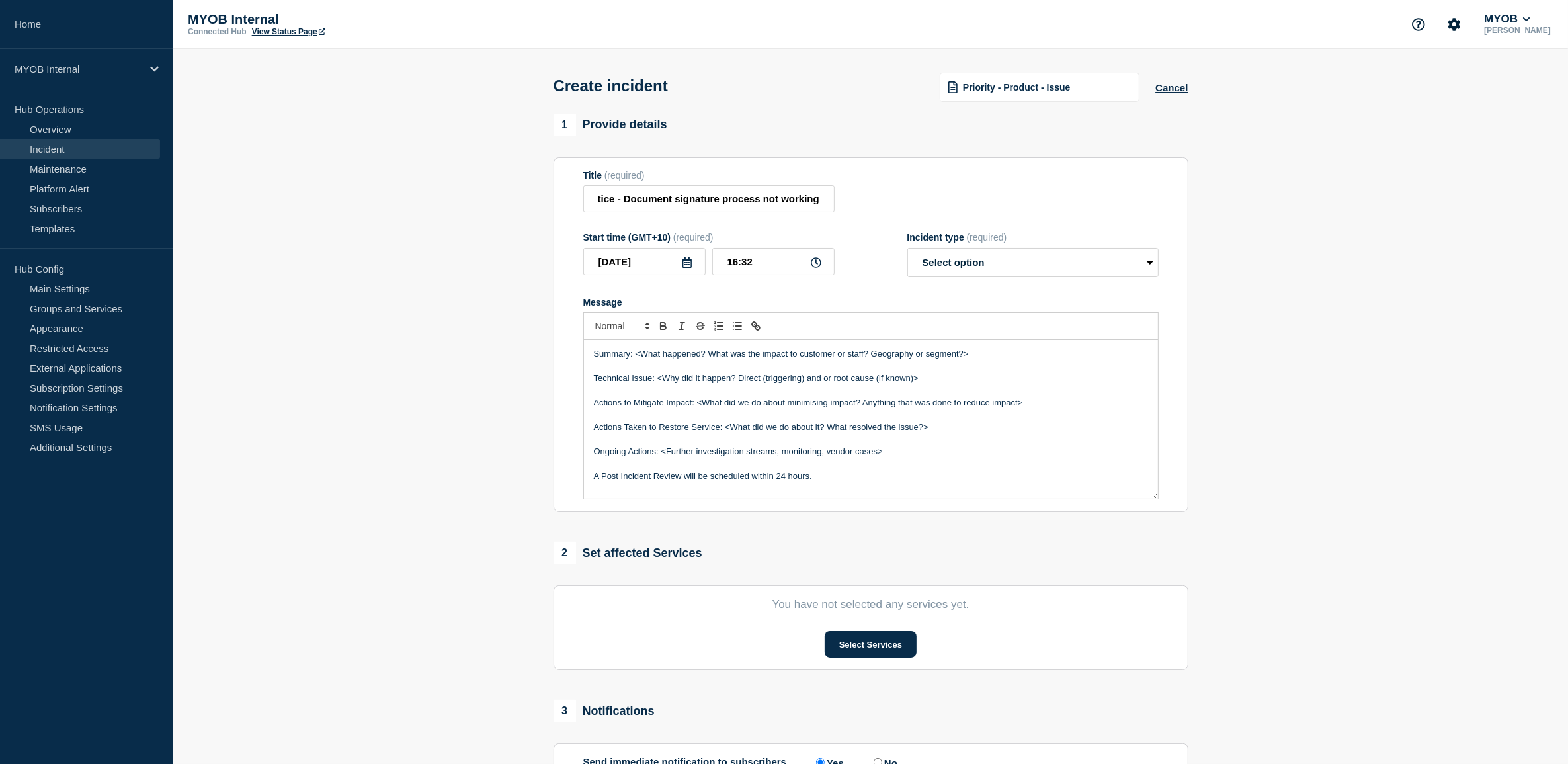
scroll to position [0, 0]
drag, startPoint x: 984, startPoint y: 357, endPoint x: 636, endPoint y: 349, distance: 348.1
click at [636, 349] on div "Summary: <What happened? What was the impact to customer or staff? Geography or…" at bounding box center [871, 419] width 574 height 159
click at [593, 200] on input "Priority 3 - Myob Practice - Document signature process not working" at bounding box center [708, 199] width 251 height 27
type input "Priority 3 - Myob Practice - Document signature process not working"
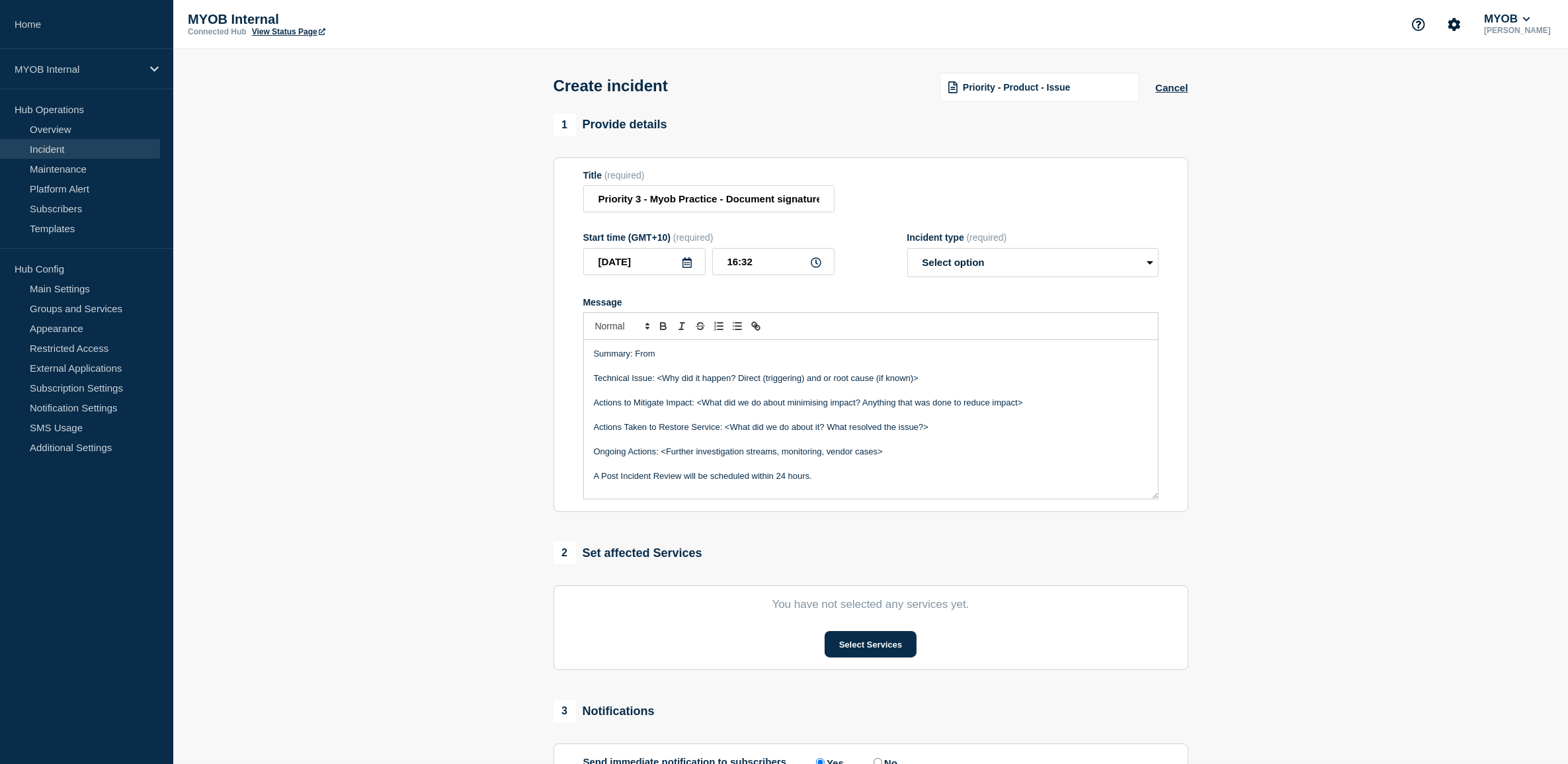
click at [728, 355] on p "Summary: From" at bounding box center [871, 353] width 554 height 12
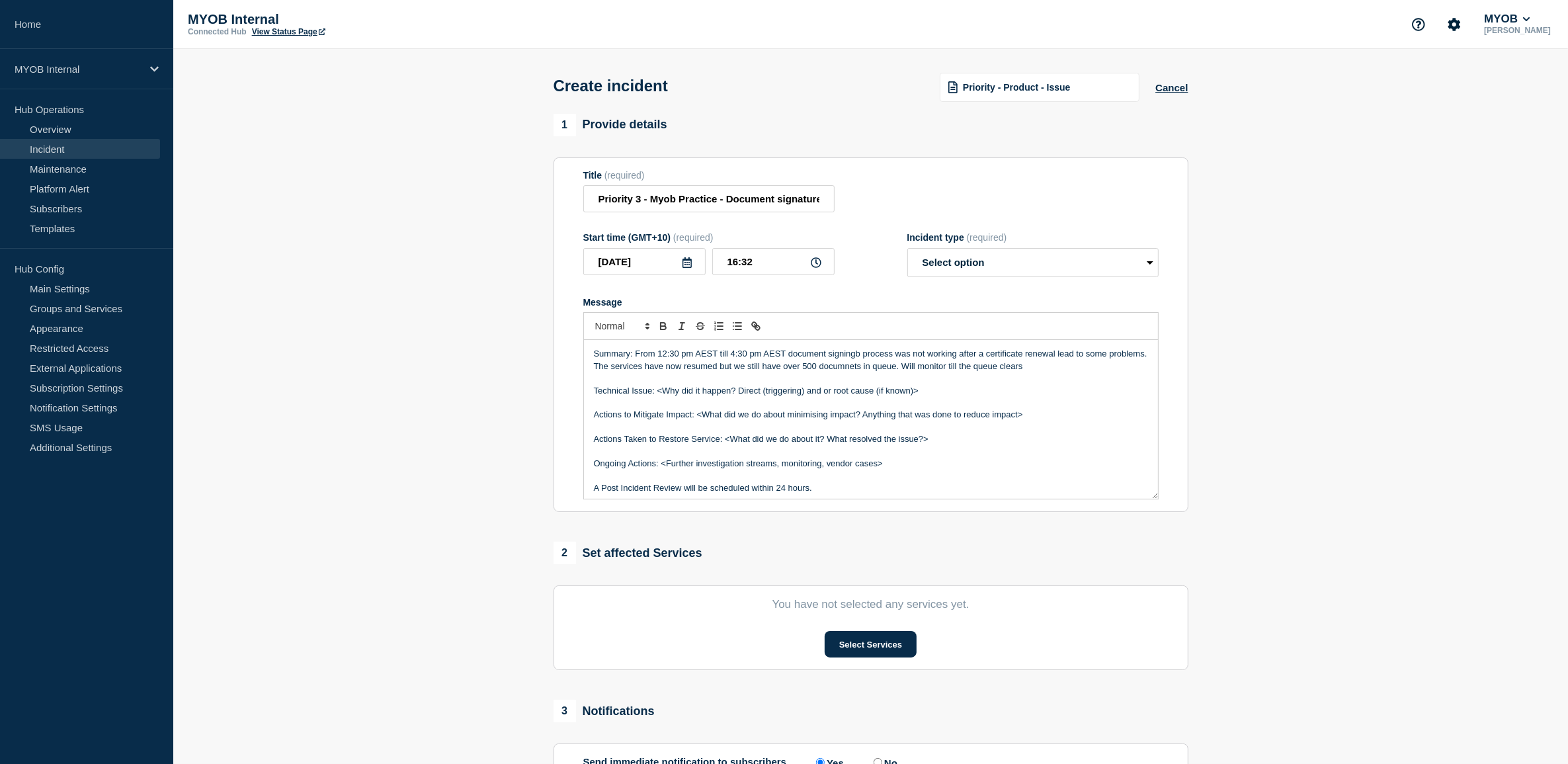
drag, startPoint x: 1083, startPoint y: 371, endPoint x: 631, endPoint y: 361, distance: 452.1
click at [631, 361] on p "Summary: From 12:30 pm AEST till 4:30 pm AEST document signingb process was not…" at bounding box center [871, 359] width 554 height 24
click at [822, 381] on p "Message" at bounding box center [871, 378] width 554 height 12
drag, startPoint x: 1013, startPoint y: 368, endPoint x: 636, endPoint y: 353, distance: 377.3
click at [636, 353] on p "Summary: From 12:30 pm AEST till 4:30 pm AEST document signingb process was not…" at bounding box center [871, 359] width 554 height 24
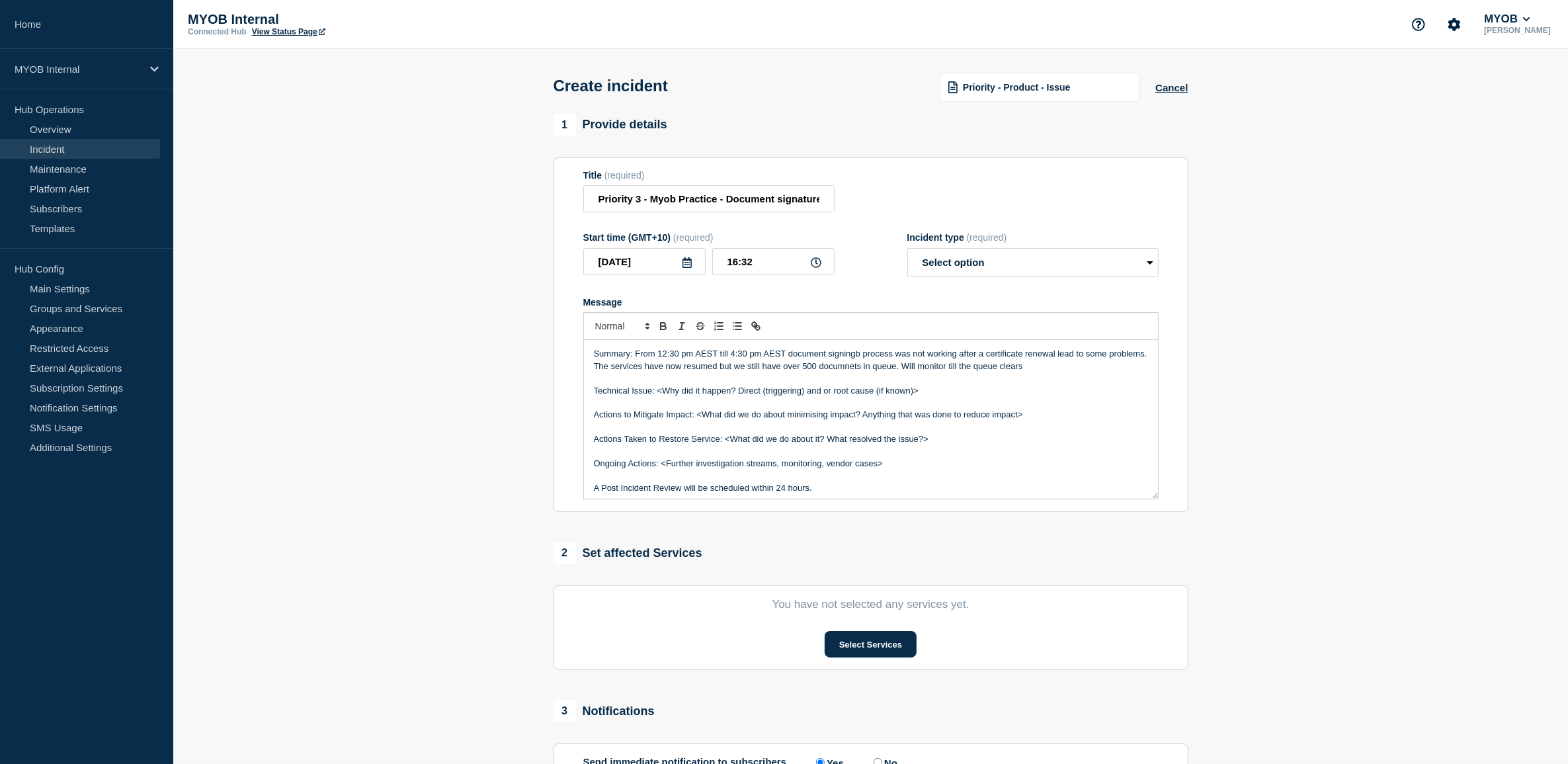
copy p "From 12:30 pm AEST till 4:30 pm AEST document signingb process was not working …"
click at [883, 384] on p "Message" at bounding box center [871, 378] width 554 height 12
drag, startPoint x: 1086, startPoint y: 371, endPoint x: 636, endPoint y: 357, distance: 450.2
click at [636, 357] on p "Summary: From 12:30 pm AEST till 4:30 pm AEST document signingb process was not…" at bounding box center [871, 359] width 554 height 24
click at [778, 384] on p "Message" at bounding box center [871, 378] width 554 height 12
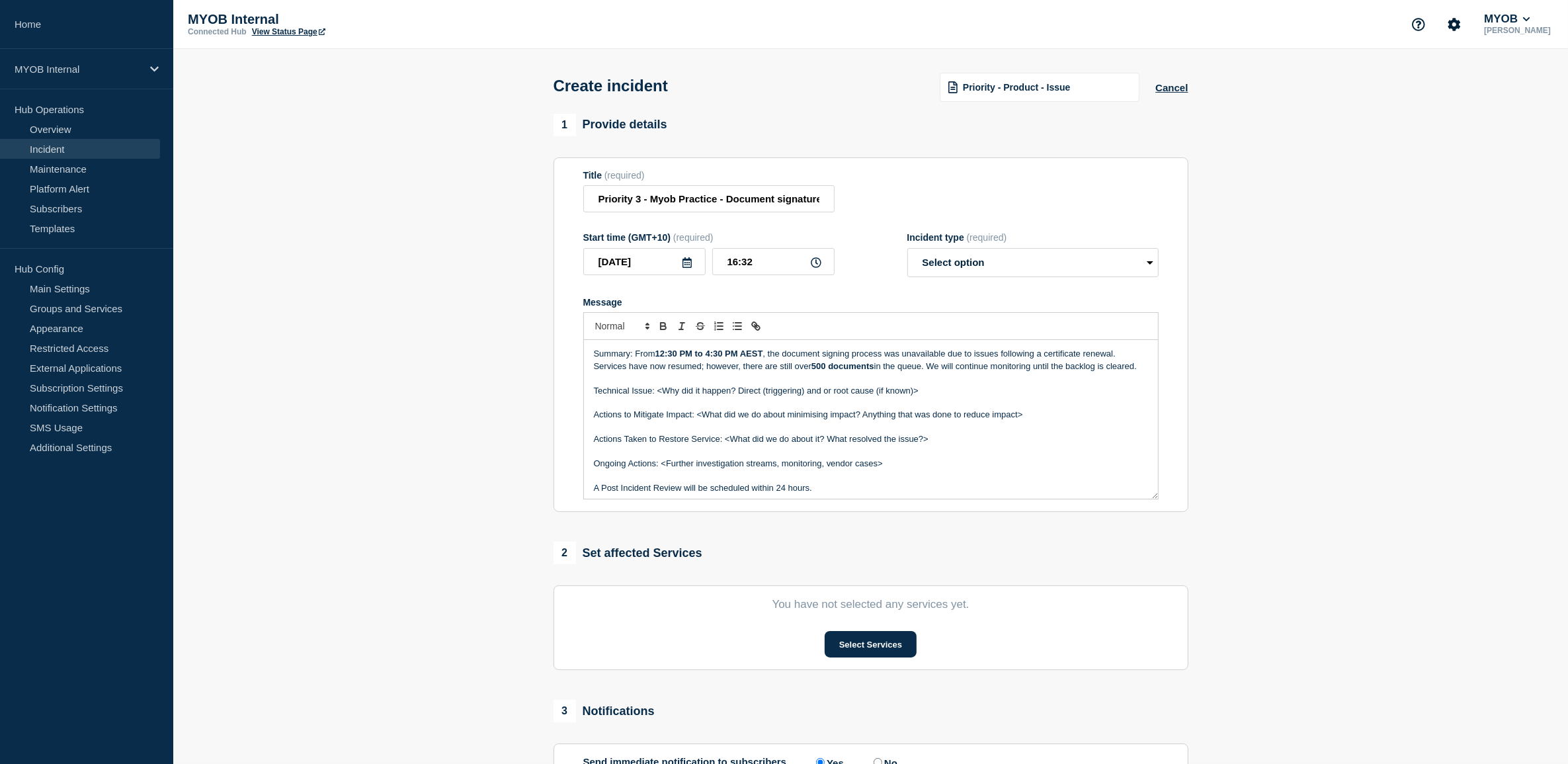
drag, startPoint x: 934, startPoint y: 402, endPoint x: 655, endPoint y: 408, distance: 279.1
click at [655, 396] on p "Technical Issue: <Why did it happen? Direct (triggering) and or root cause (if …" at bounding box center [871, 391] width 554 height 12
click at [718, 396] on p "Technical Issue: Problem with c certificate renewals" at bounding box center [871, 391] width 554 height 12
click at [810, 396] on p "Technical Issue: Problem with certificate renewals" at bounding box center [871, 391] width 554 height 12
drag, startPoint x: 1032, startPoint y: 430, endPoint x: 586, endPoint y: 417, distance: 446.2
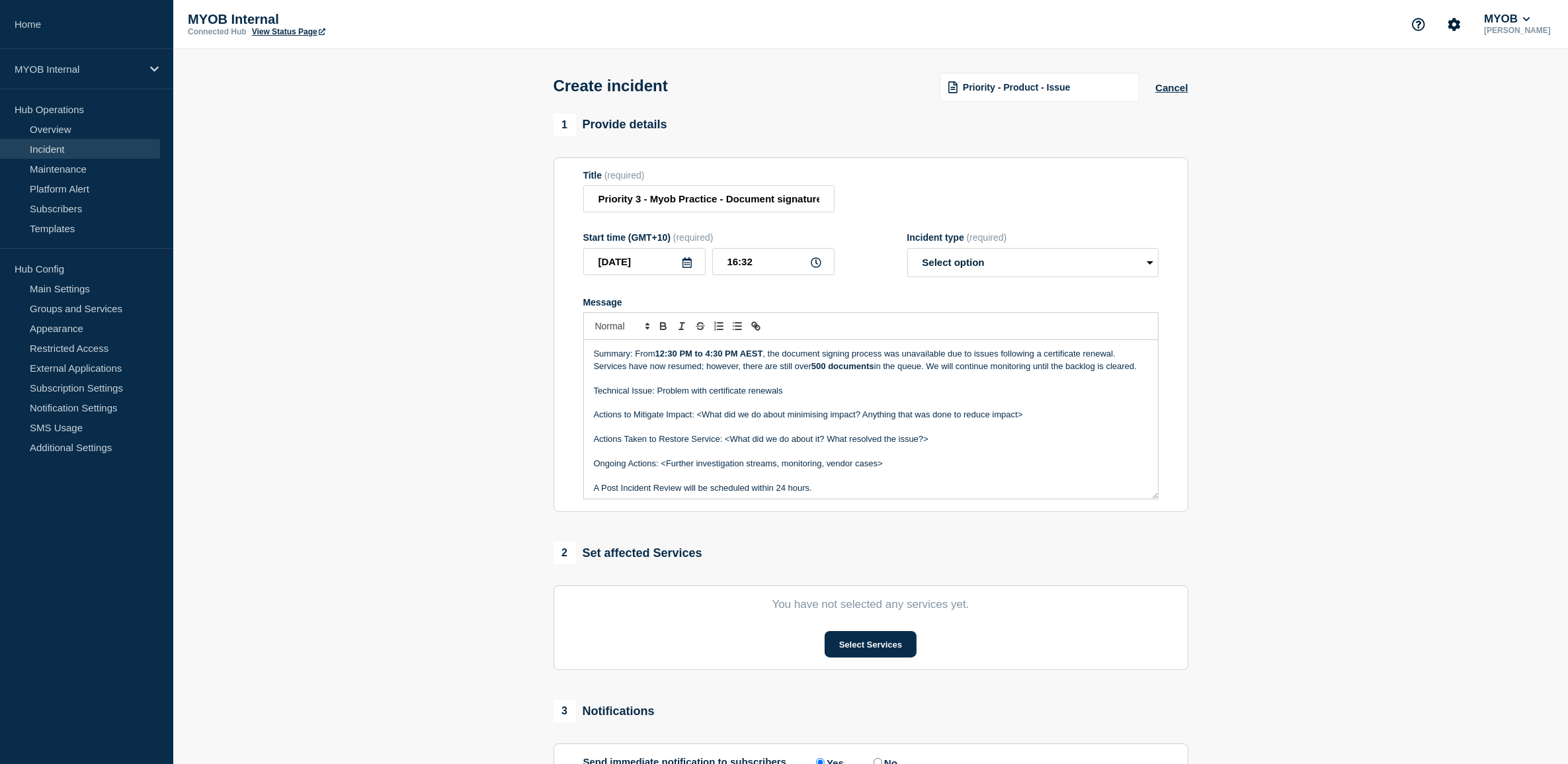
click at [586, 417] on div "Summary: From 12:30 PM to 4:30 PM AEST , the document signing process was unava…" at bounding box center [871, 419] width 574 height 159
drag, startPoint x: 950, startPoint y: 425, endPoint x: 725, endPoint y: 430, distance: 225.1
click at [725, 421] on p "Actions Taken to Restore Service: <What did we do about it? What resolved the i…" at bounding box center [871, 414] width 554 height 12
click at [941, 458] on p "Message" at bounding box center [871, 451] width 554 height 12
drag, startPoint x: 940, startPoint y: 459, endPoint x: 661, endPoint y: 454, distance: 279.0
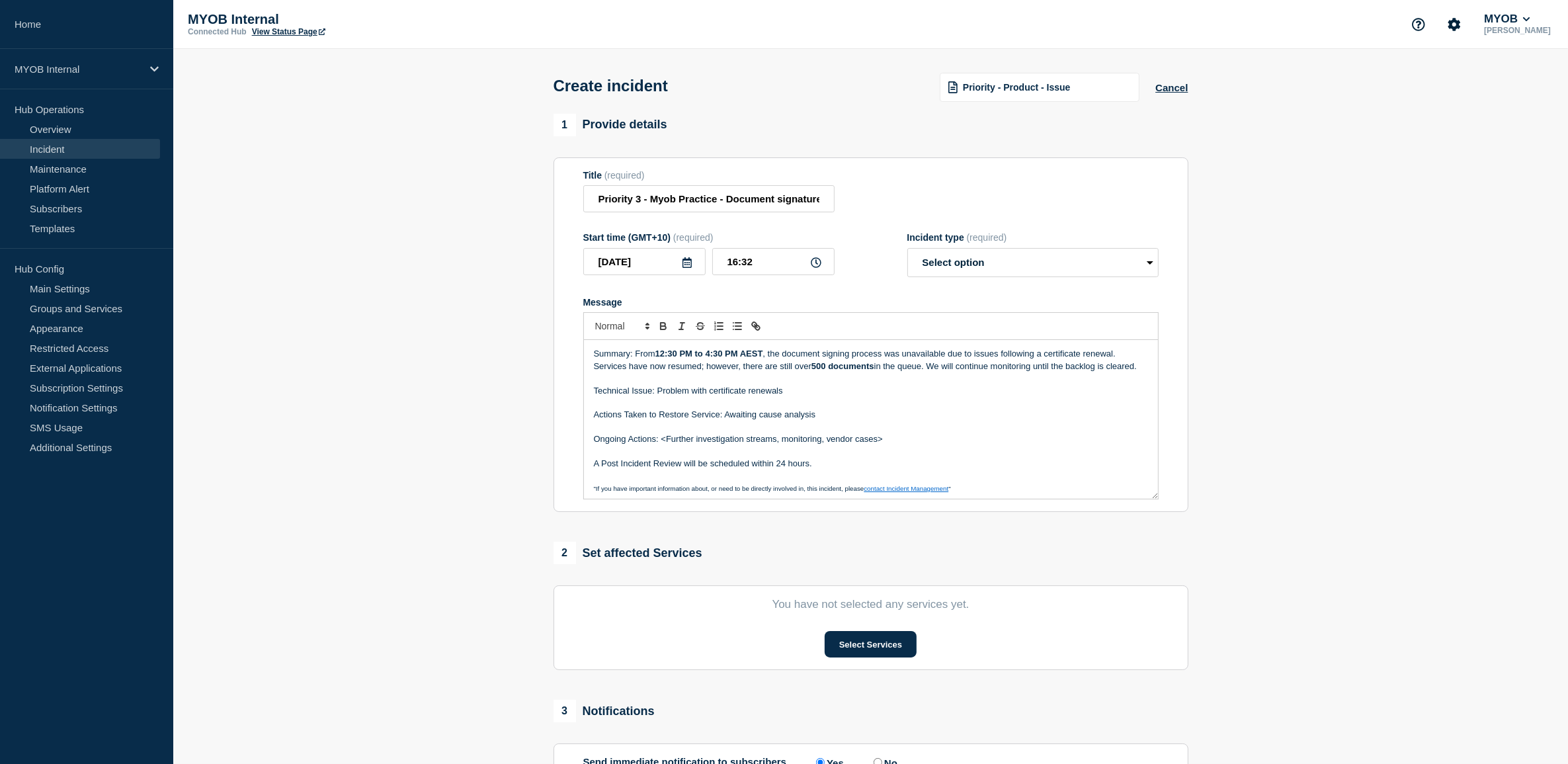
click at [661, 445] on p "Ongoing Actions: <Further investigation streams, monitoring, vendor cases>" at bounding box center [871, 439] width 554 height 12
drag, startPoint x: 865, startPoint y: 467, endPoint x: 580, endPoint y: 463, distance: 285.0
click at [580, 463] on section "Title (required) Priority 3 - Myob Practice - Document signature process not wo…" at bounding box center [871, 334] width 635 height 355
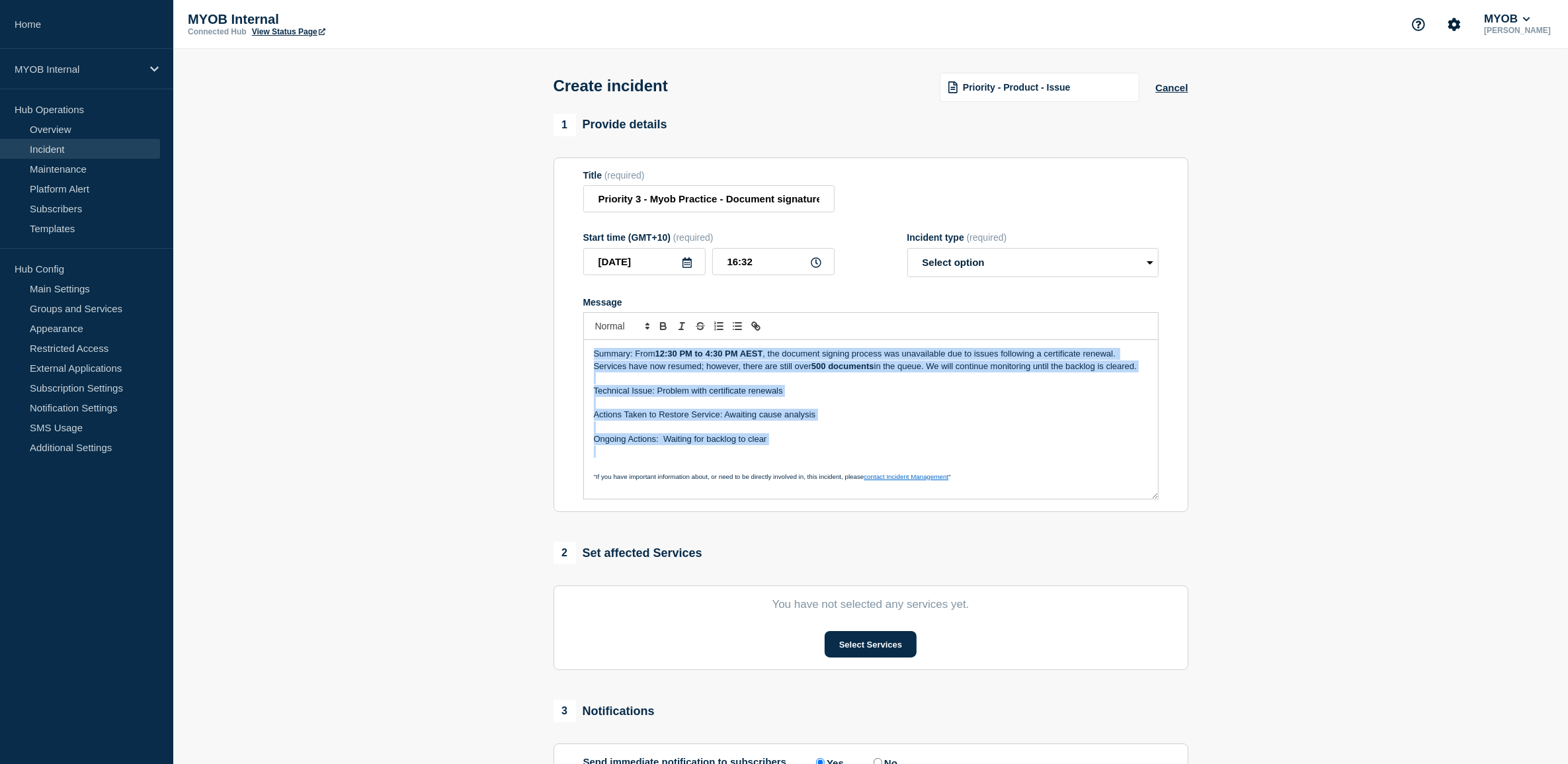
drag, startPoint x: 797, startPoint y: 462, endPoint x: 574, endPoint y: 349, distance: 250.0
click at [574, 349] on section "Title (required) Priority 3 - Myob Practice - Document signature process not wo…" at bounding box center [871, 334] width 635 height 355
copy div "Summary: From 12:30 PM to 4:30 PM AEST , the document signing process was unava…"
click at [1037, 256] on select "Select option Investigating Identified Monitoring" at bounding box center [1032, 262] width 251 height 29
select select "monitoring"
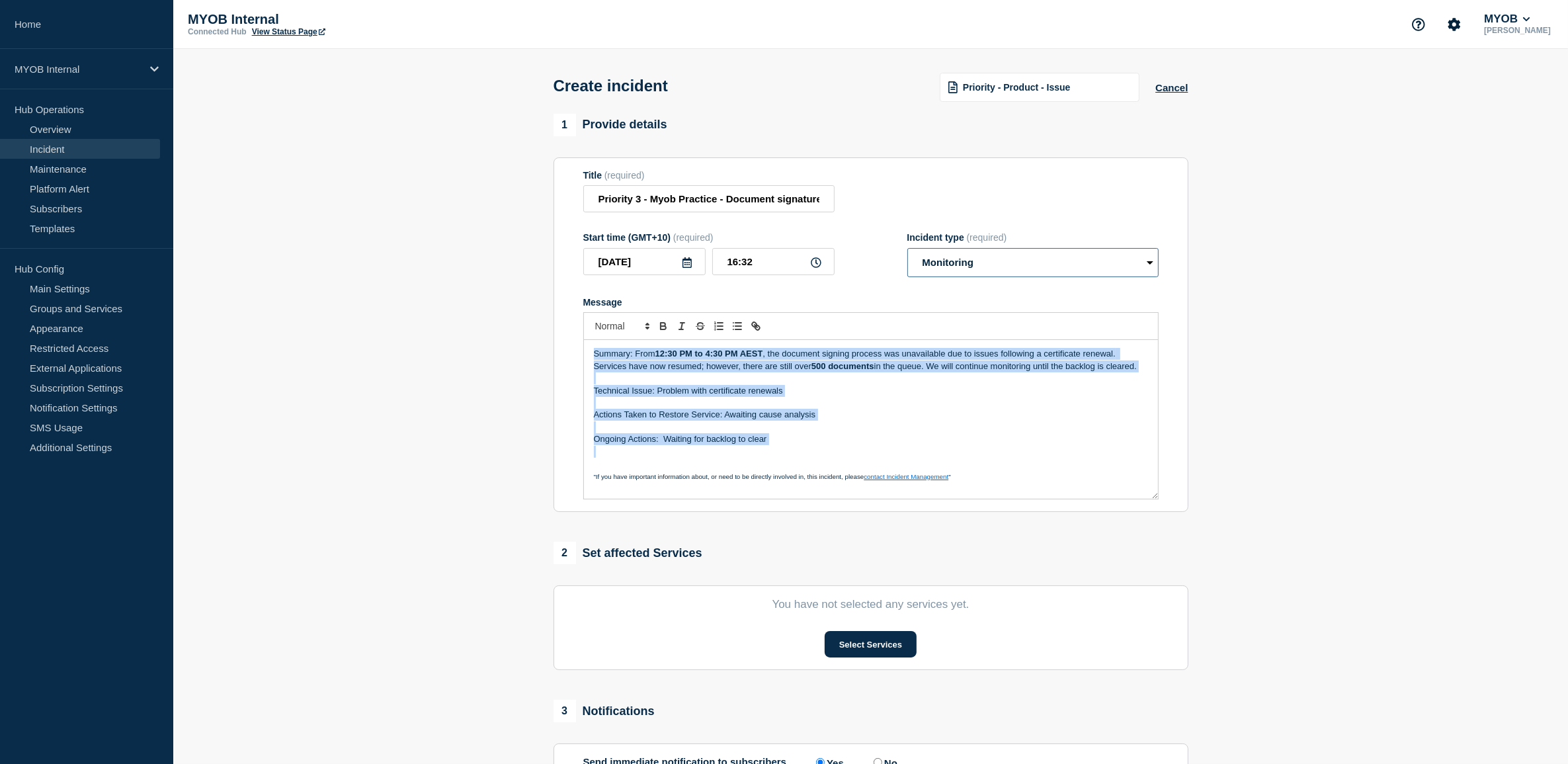
click at [907, 250] on select "Select option Investigating Identified Monitoring" at bounding box center [1032, 262] width 251 height 29
click at [925, 434] on p "Message" at bounding box center [871, 427] width 554 height 12
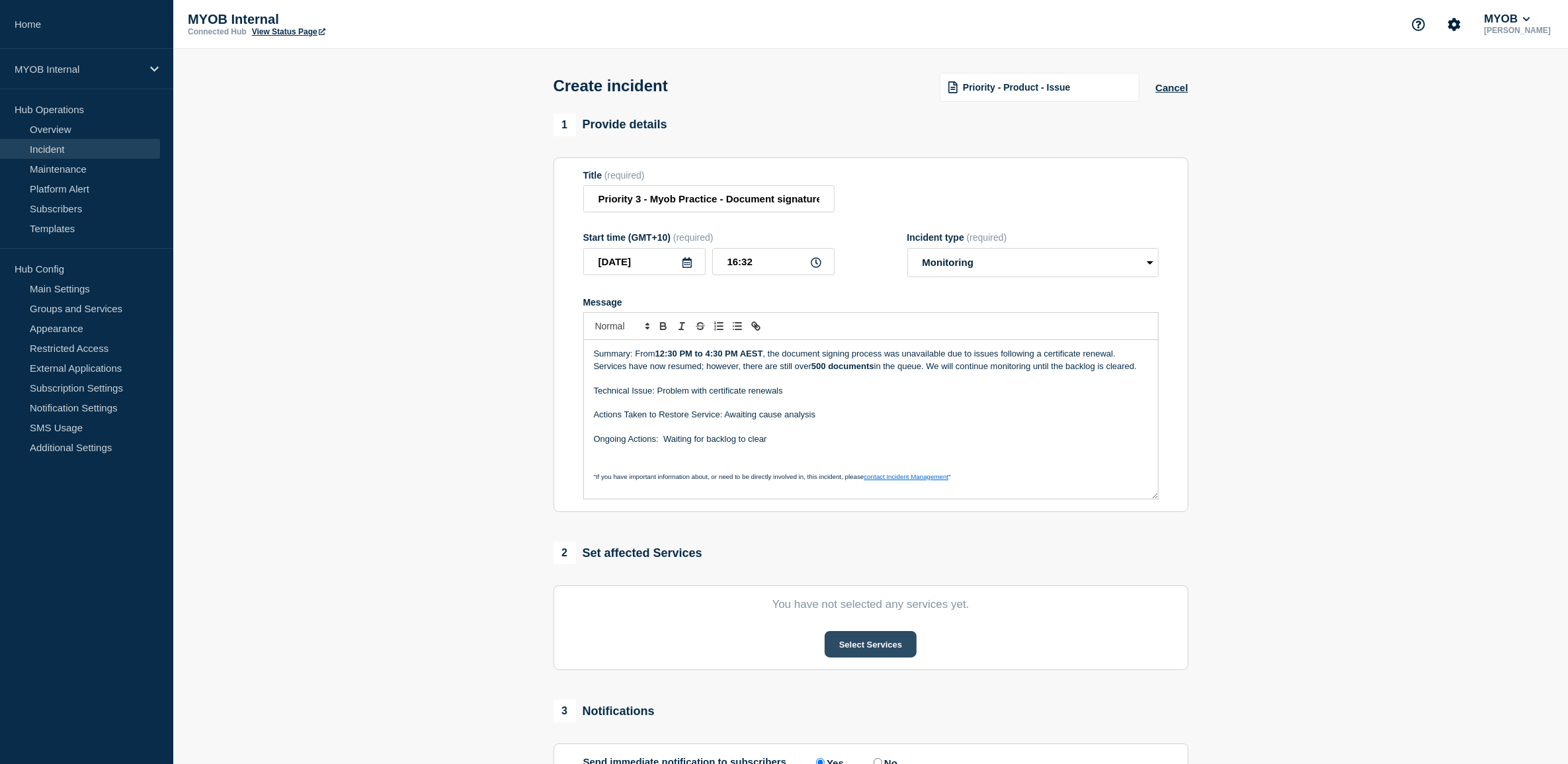
click at [896, 651] on button "Select Services" at bounding box center [871, 644] width 92 height 27
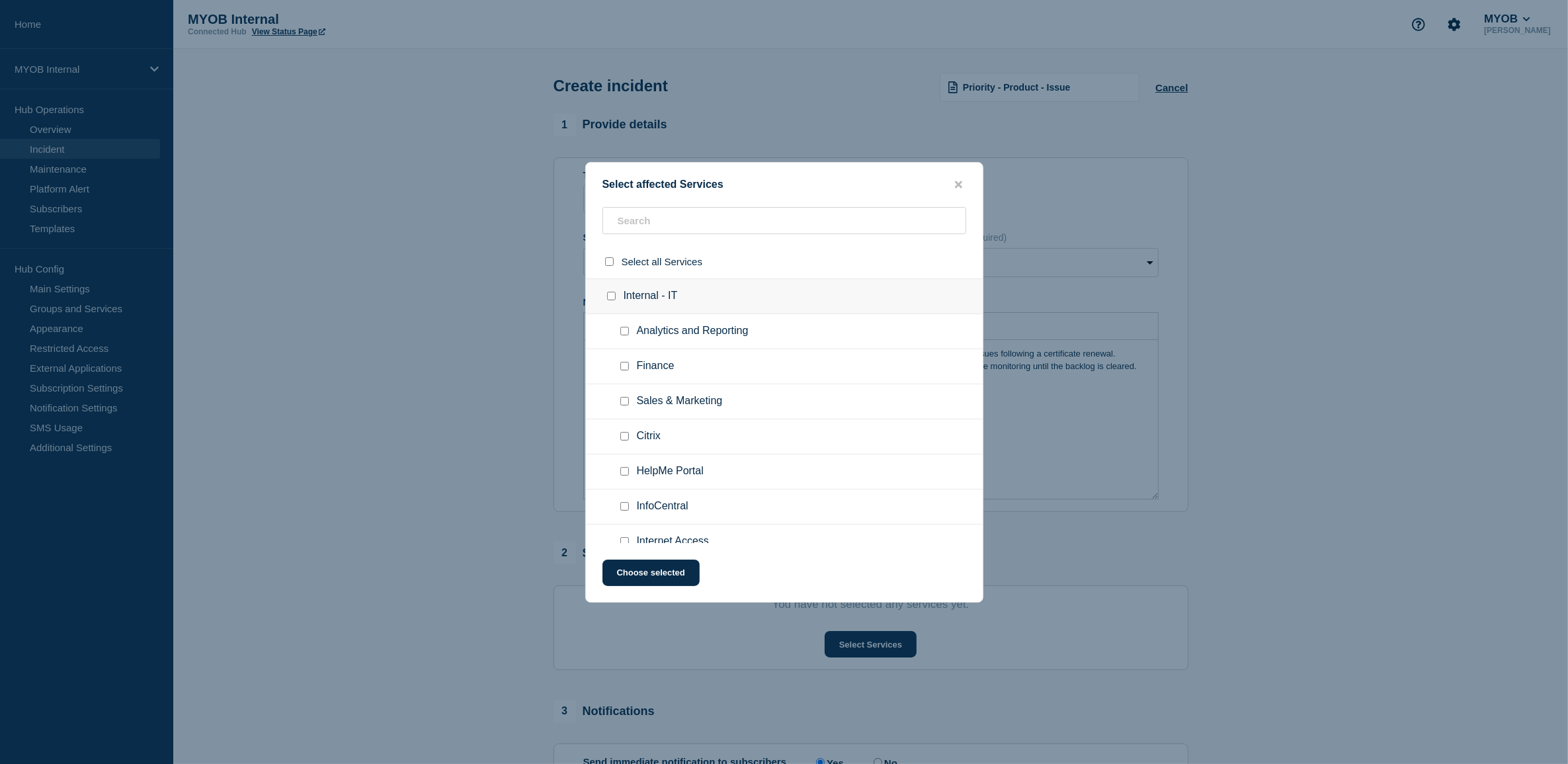
click at [774, 353] on ul "Finance" at bounding box center [784, 366] width 396 height 35
click at [628, 308] on input "MYOB Practice checkbox" at bounding box center [625, 308] width 9 height 9
checkbox input "true"
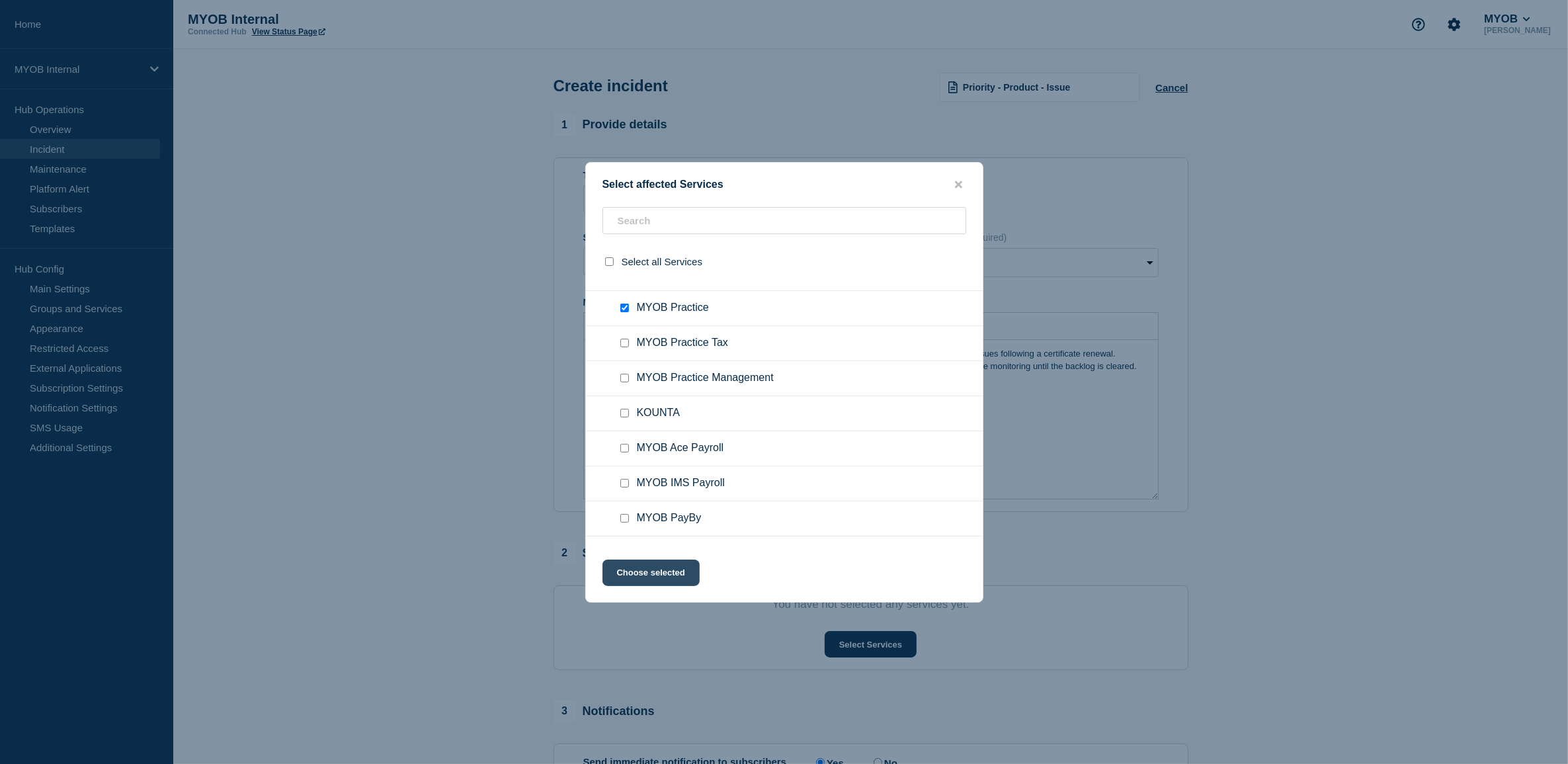
click at [672, 576] on button "Choose selected" at bounding box center [651, 573] width 97 height 27
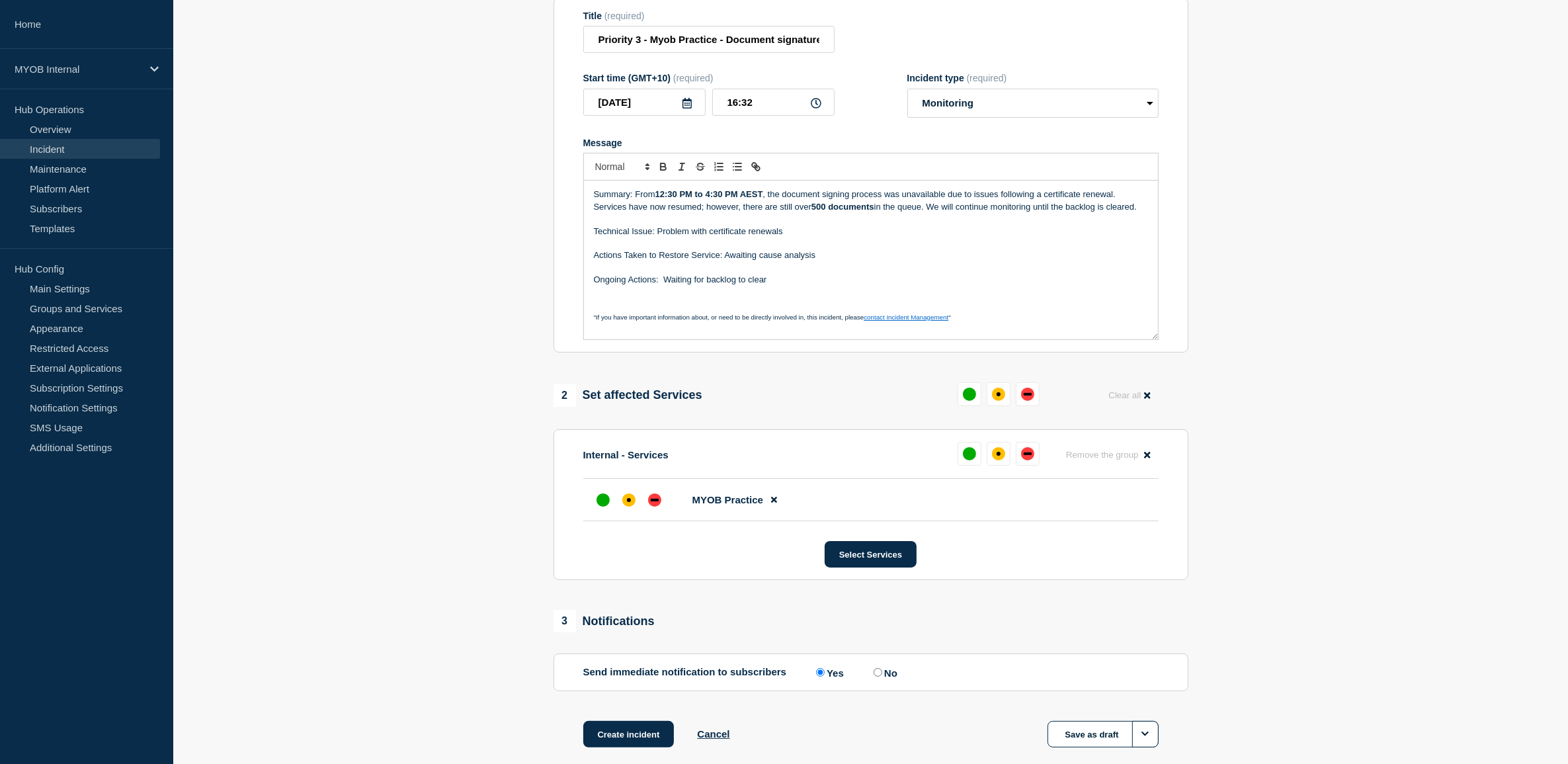
scroll to position [165, 0]
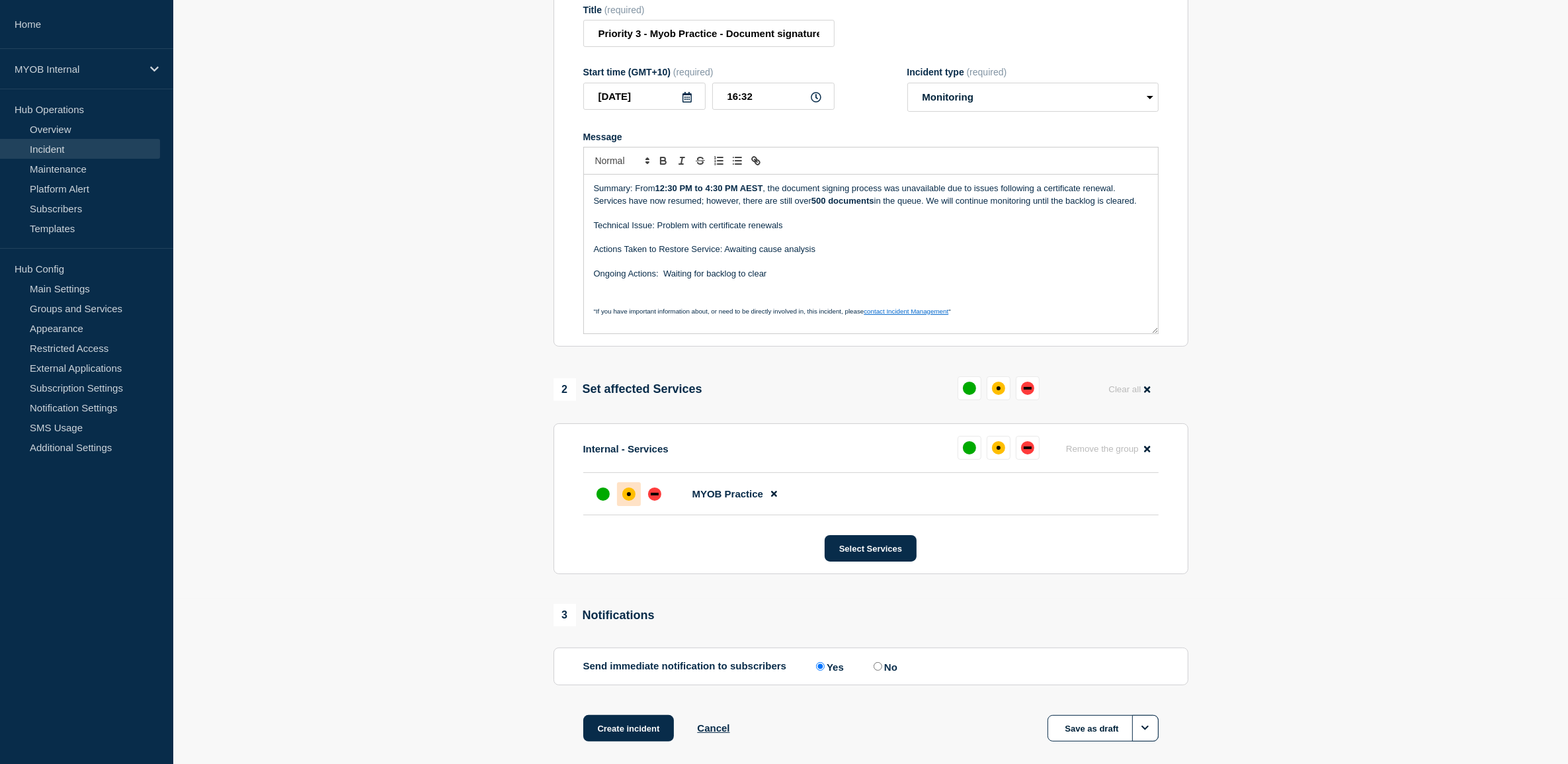
click at [633, 496] on div "affected" at bounding box center [629, 494] width 13 height 13
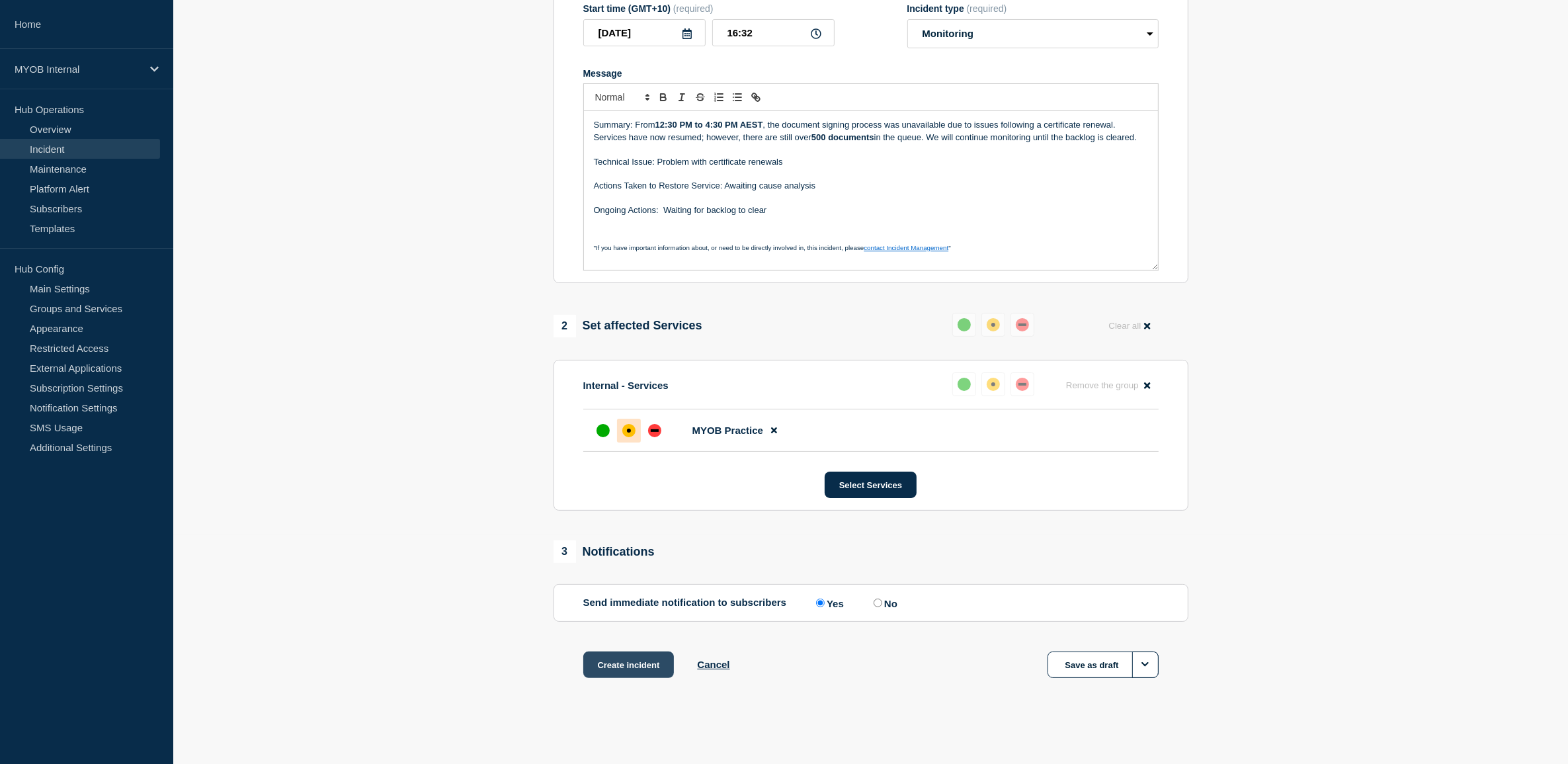
click at [640, 665] on button "Create incident" at bounding box center [628, 665] width 91 height 27
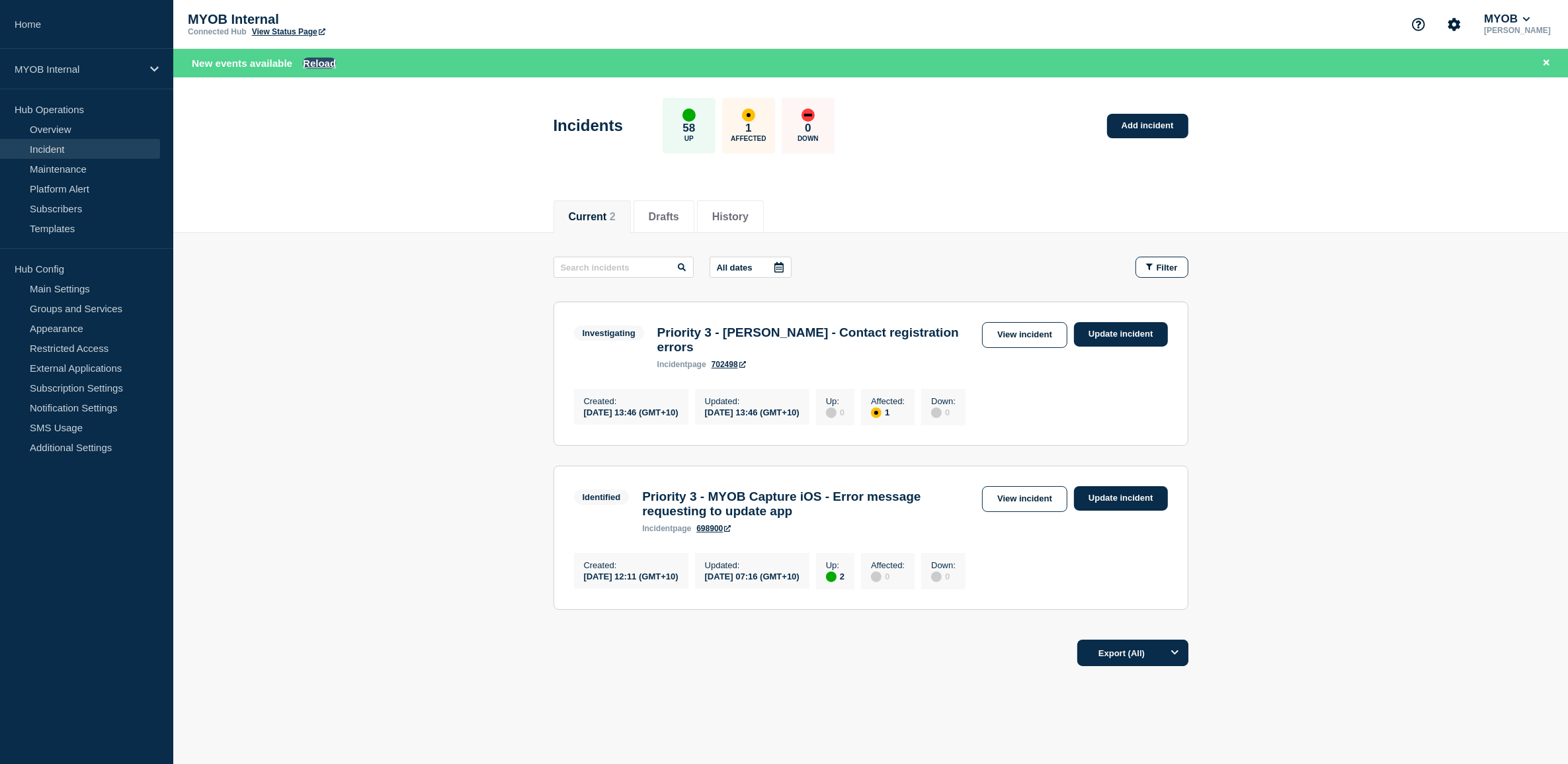
click at [315, 58] on button "Reload" at bounding box center [319, 63] width 33 height 11
